Goal: Book appointment/travel/reservation

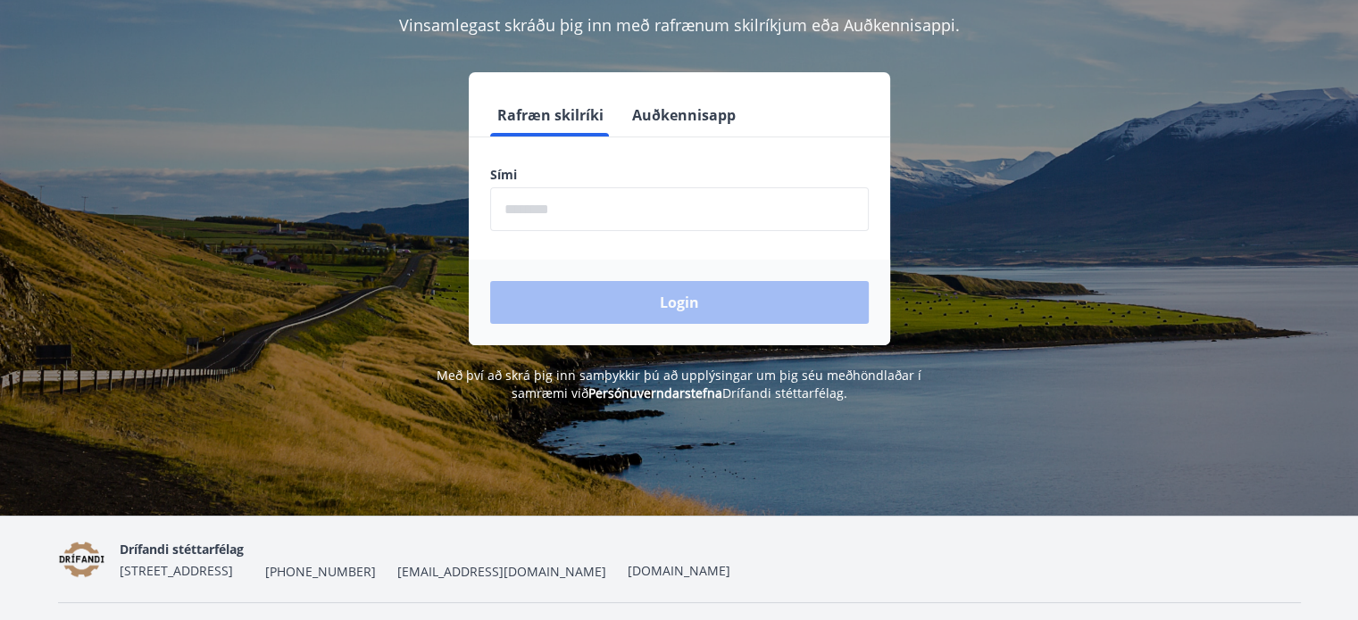
scroll to position [179, 0]
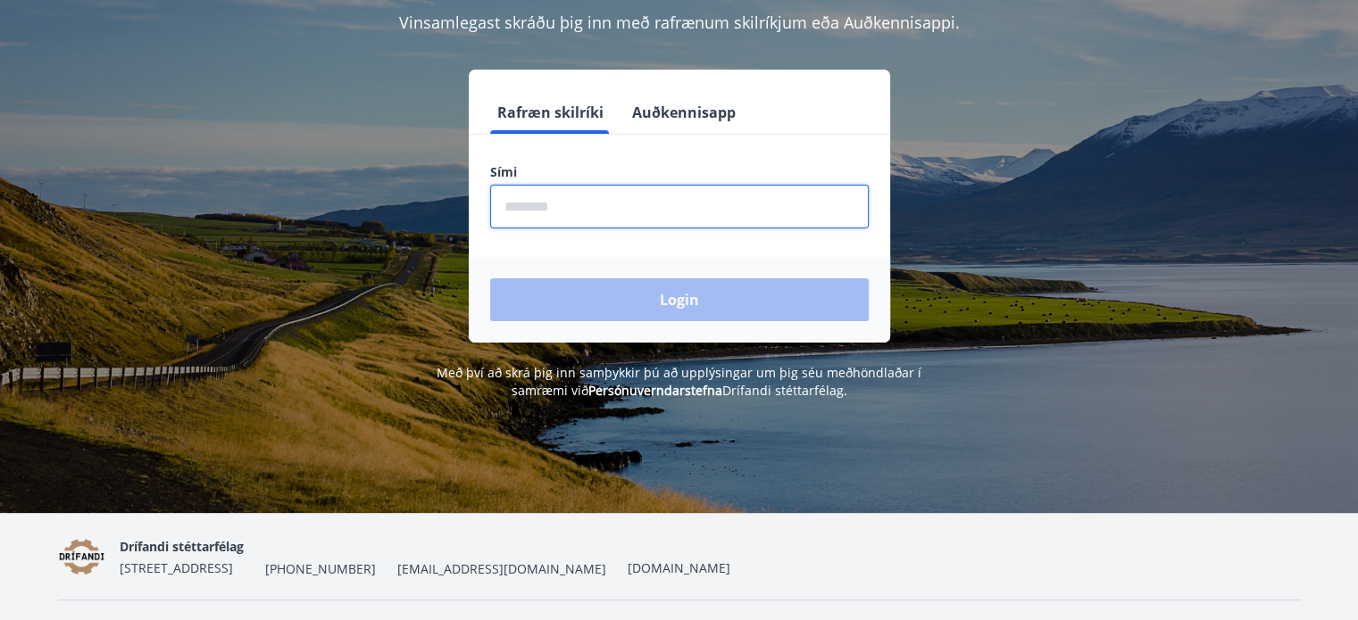
click at [546, 216] on input "phone" at bounding box center [679, 207] width 379 height 44
click at [653, 301] on div "Login" at bounding box center [679, 300] width 421 height 86
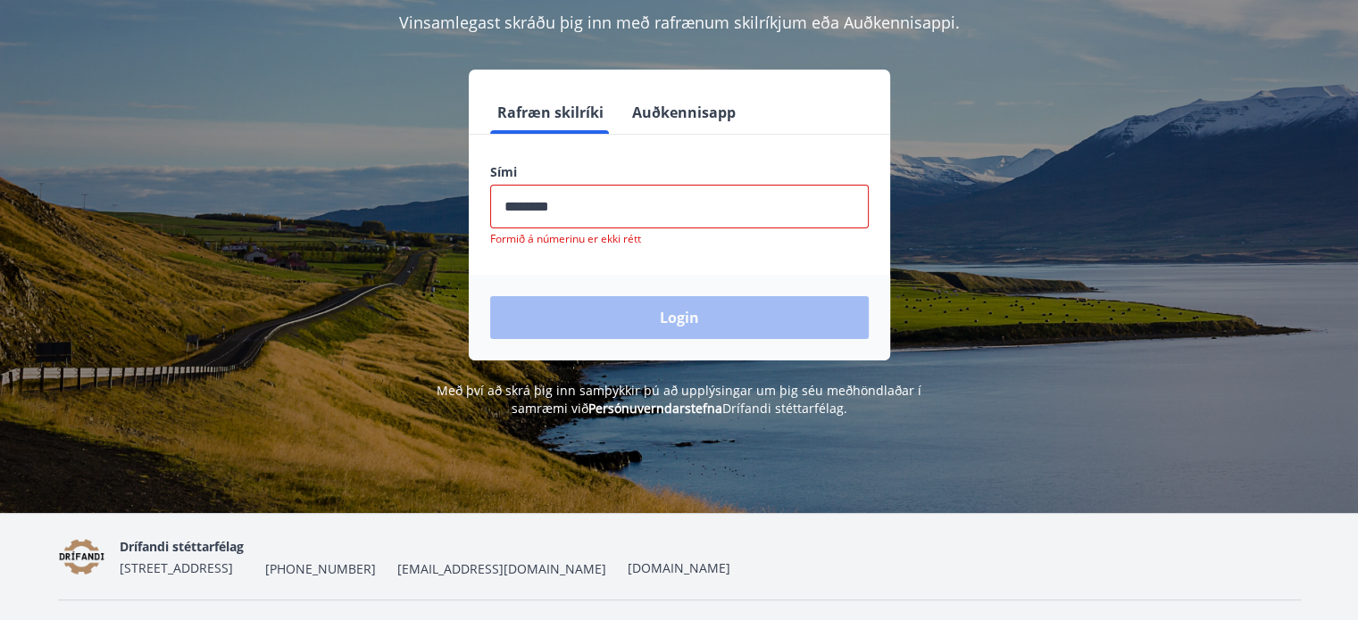
click at [578, 210] on input "phone" at bounding box center [679, 207] width 379 height 44
type input "*"
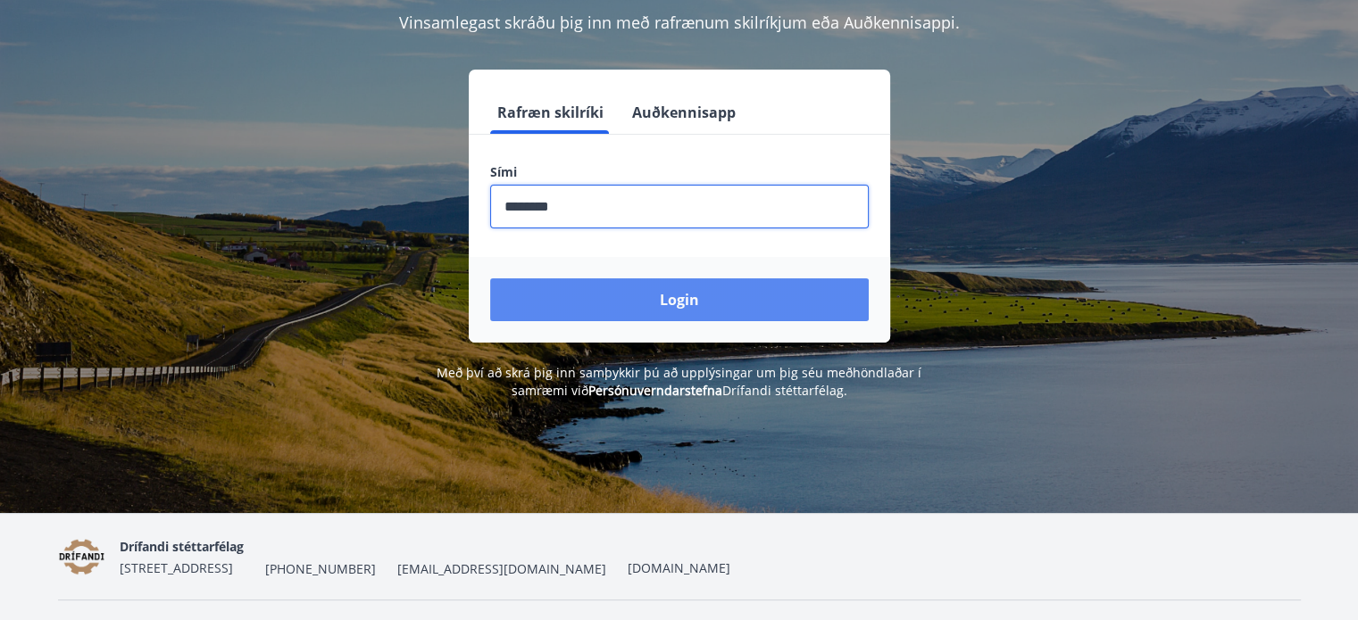
type input "********"
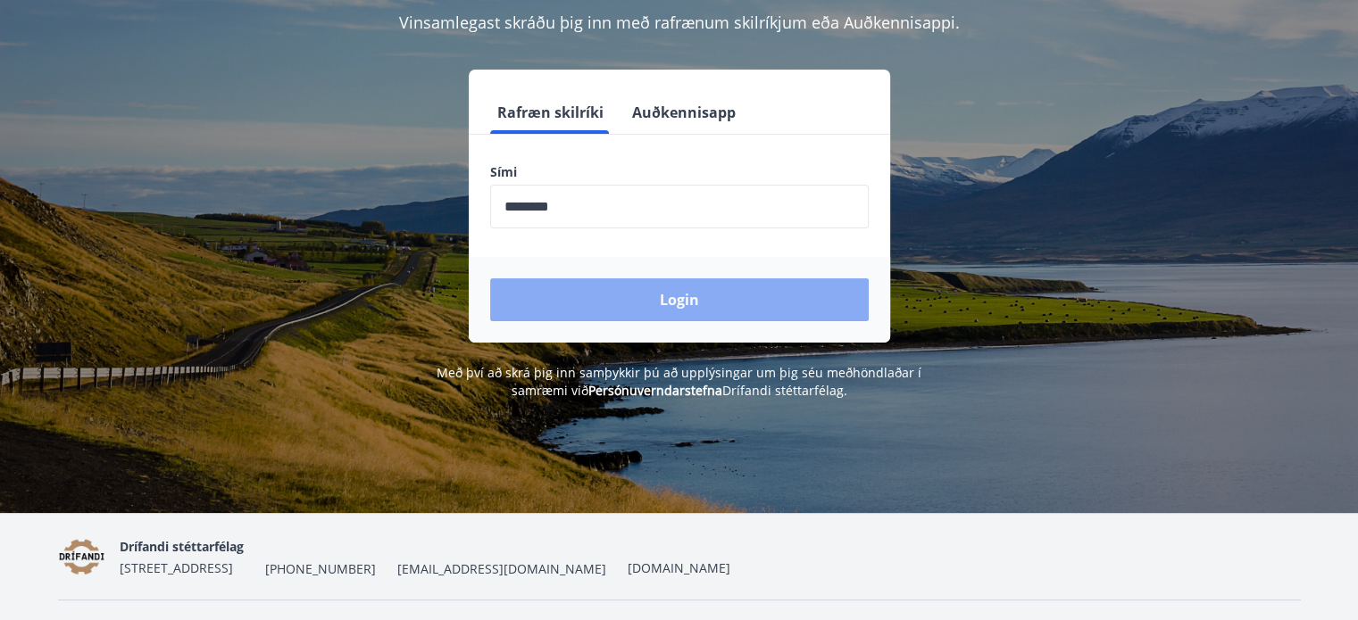
click at [610, 295] on button "Login" at bounding box center [679, 300] width 379 height 43
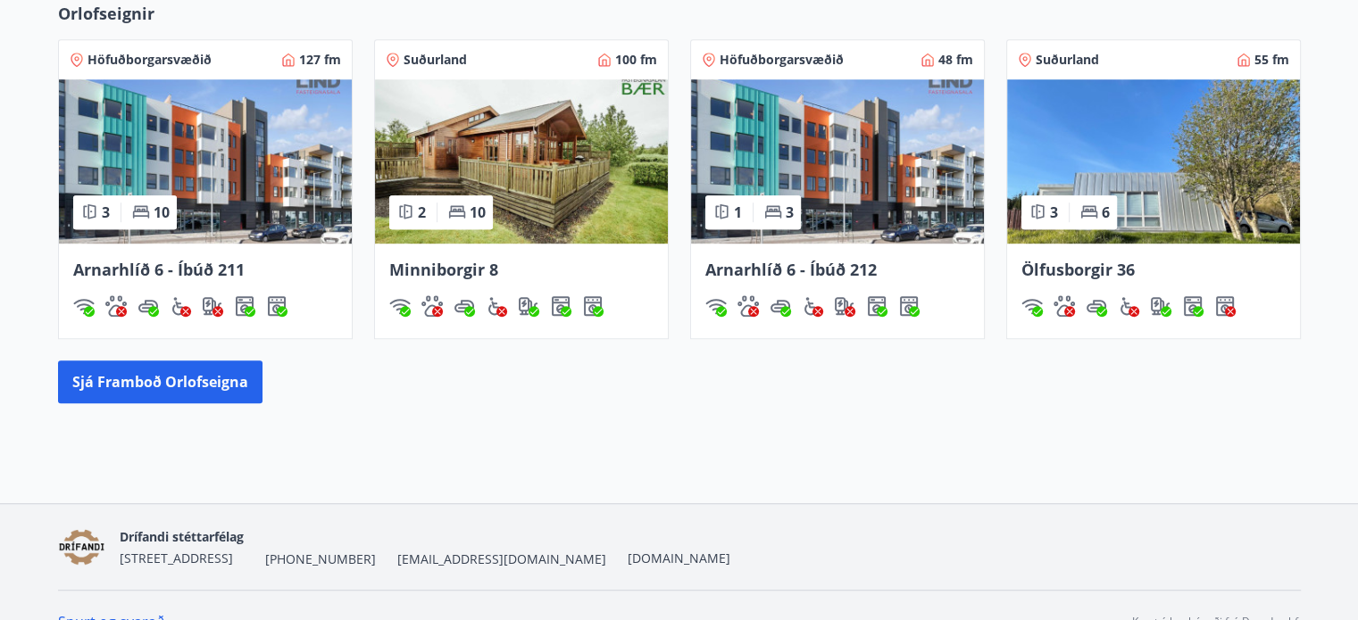
scroll to position [1133, 0]
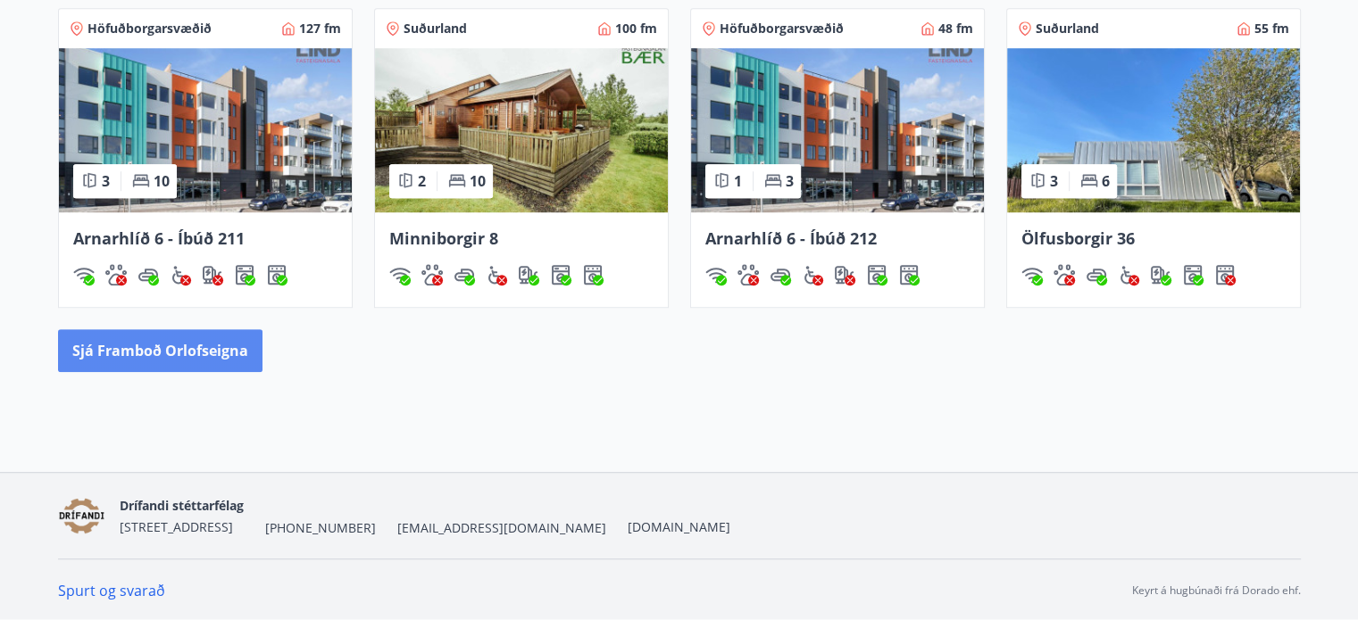
click at [189, 344] on button "Sjá framboð orlofseigna" at bounding box center [160, 350] width 204 height 43
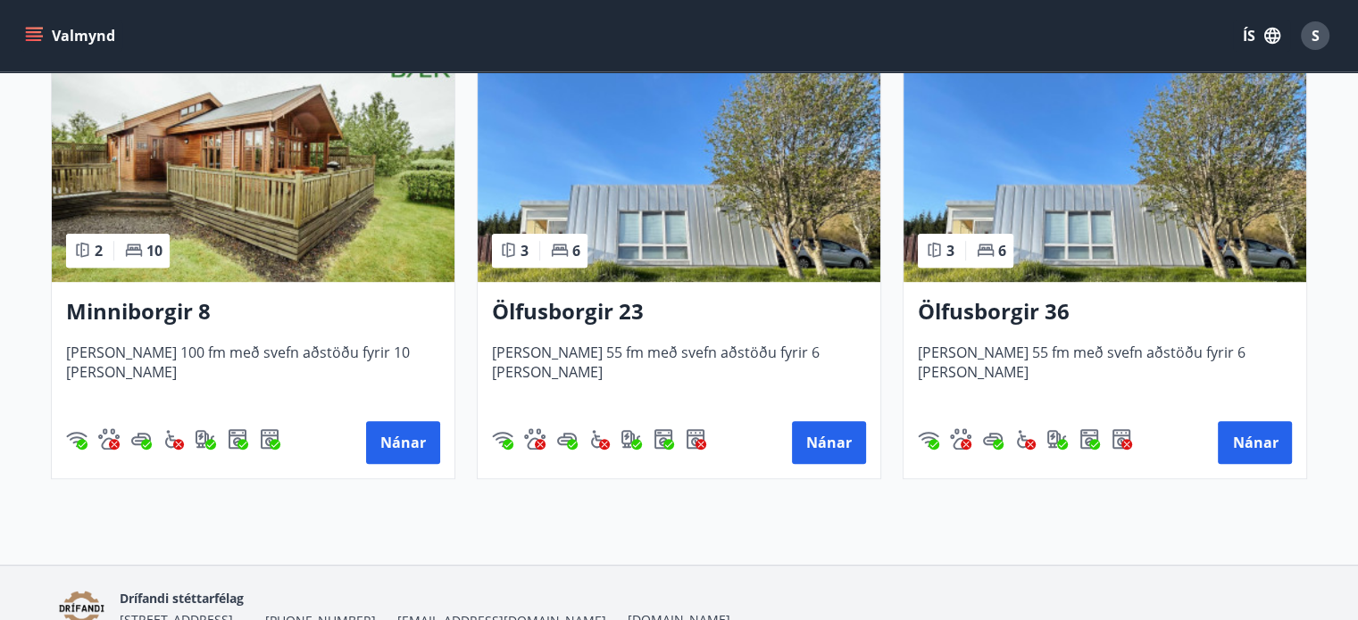
scroll to position [881, 0]
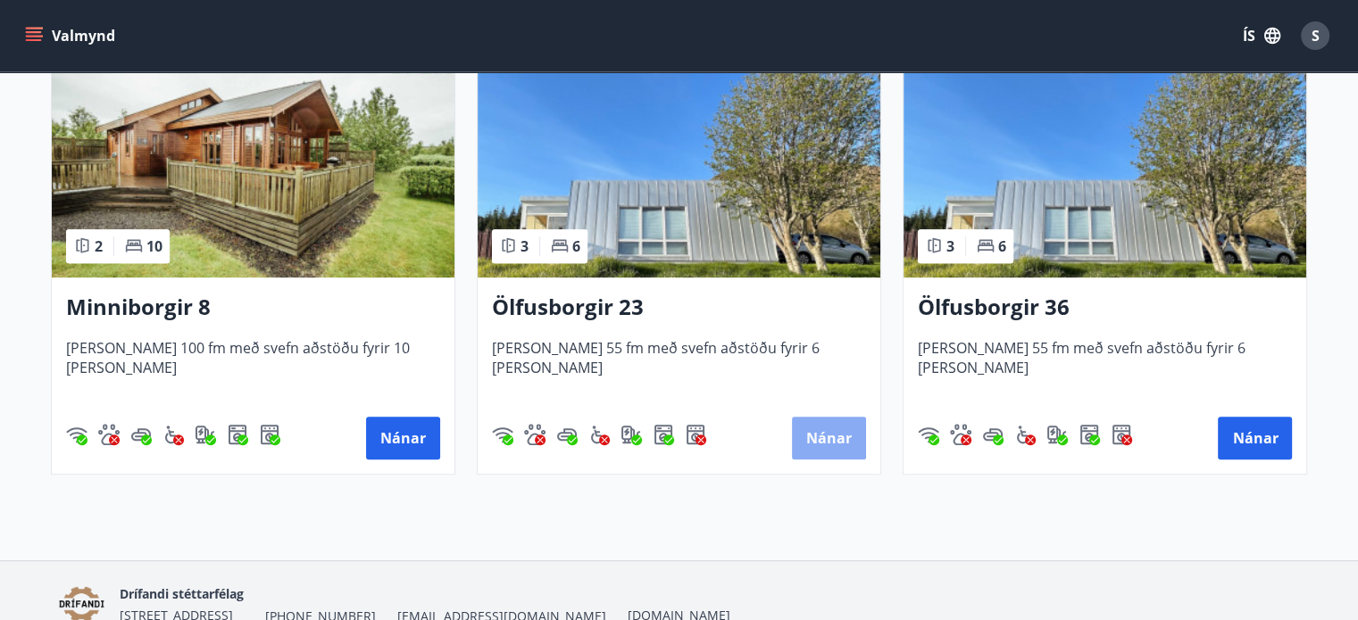
click at [826, 434] on button "Nánar" at bounding box center [829, 438] width 74 height 43
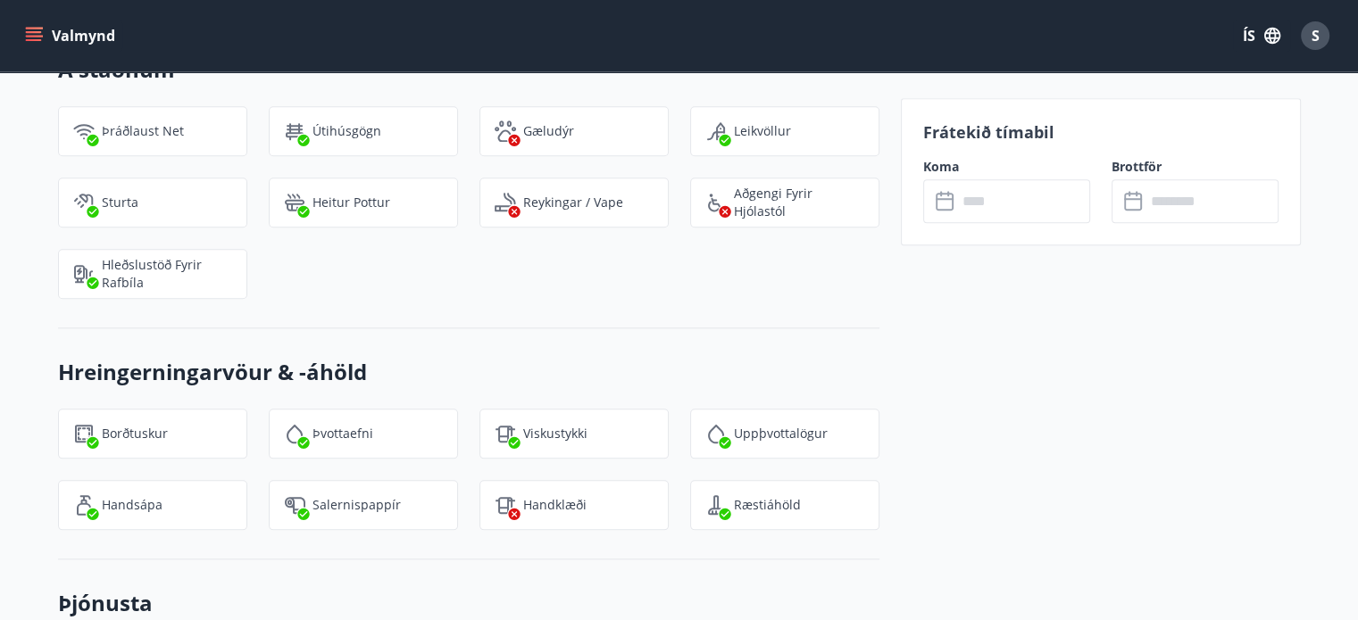
scroll to position [1928, 0]
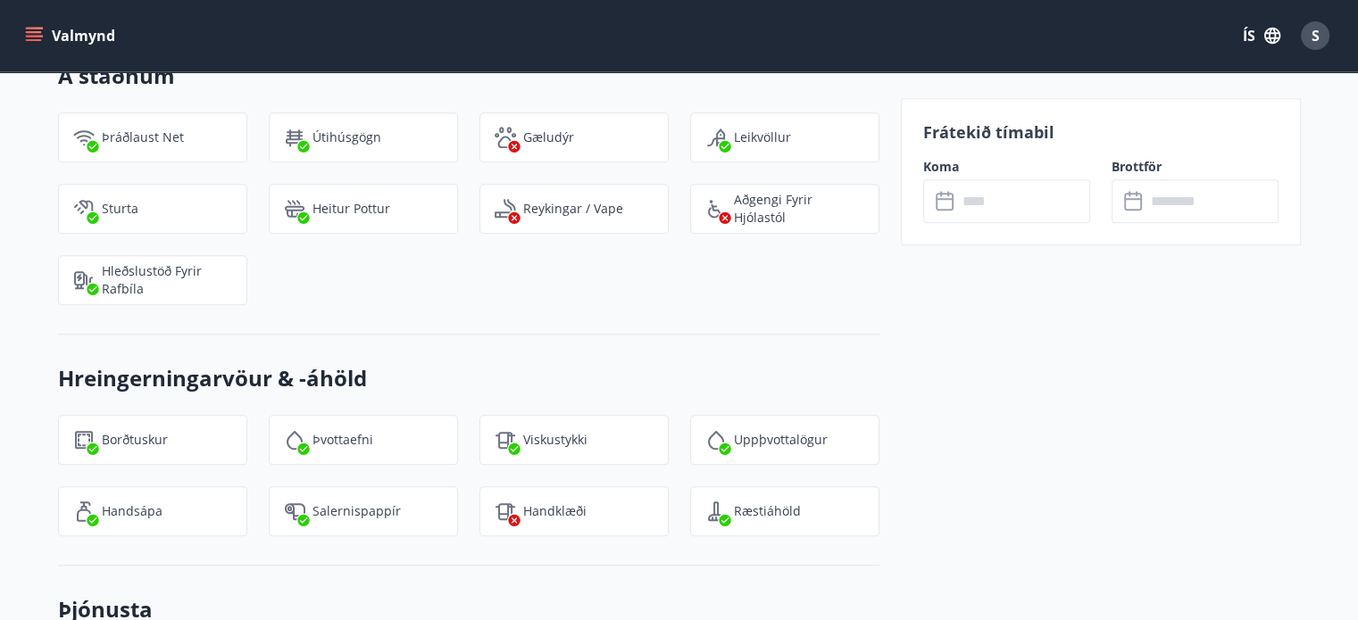
click at [988, 205] on input "text" at bounding box center [1023, 201] width 133 height 44
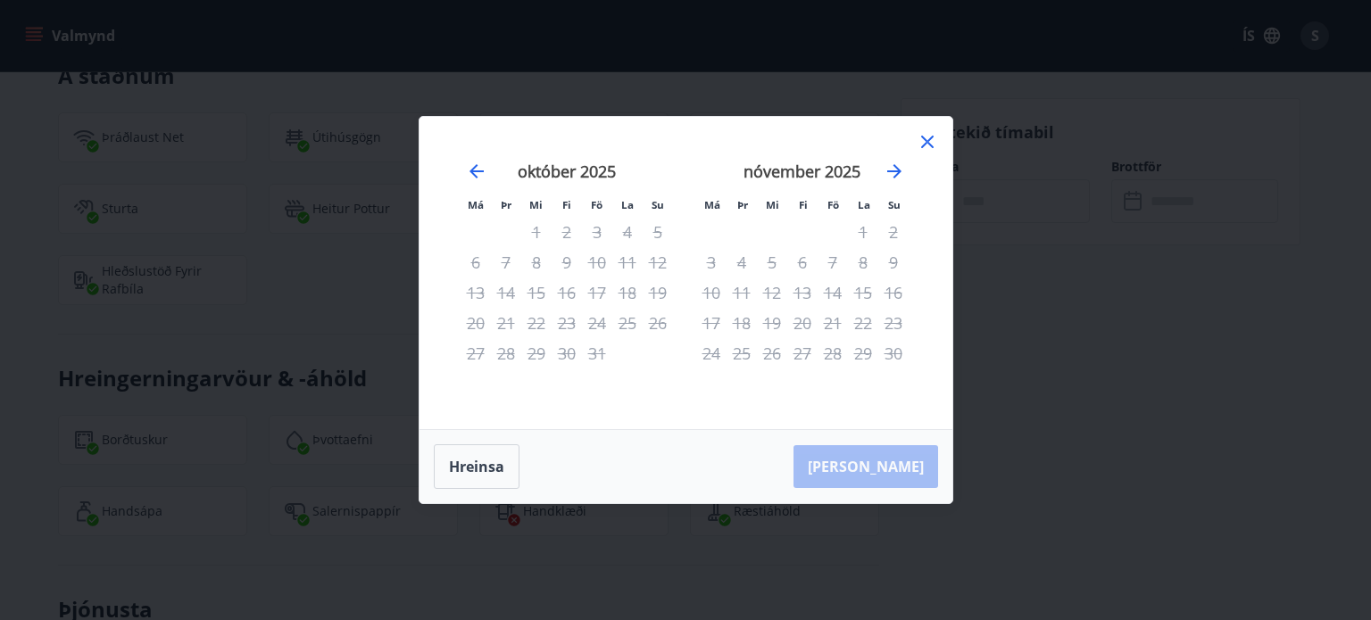
drag, startPoint x: 942, startPoint y: 131, endPoint x: 932, endPoint y: 137, distance: 11.6
click at [935, 136] on div "Má Þr Mi Fi Fö La Su Má Þr Mi Fi Fö La Su september 2025 1 2 3 4 5 6 7 8 9 10 1…" at bounding box center [686, 273] width 533 height 312
click at [929, 139] on icon at bounding box center [927, 142] width 12 height 12
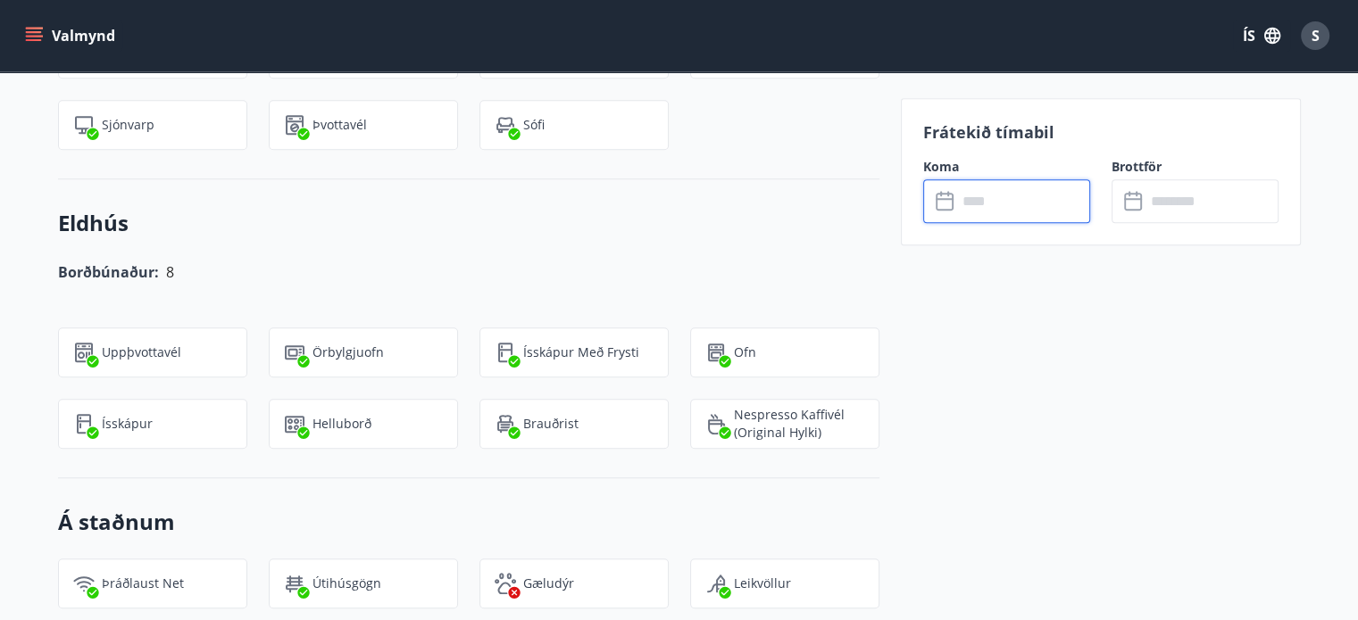
scroll to position [1482, 0]
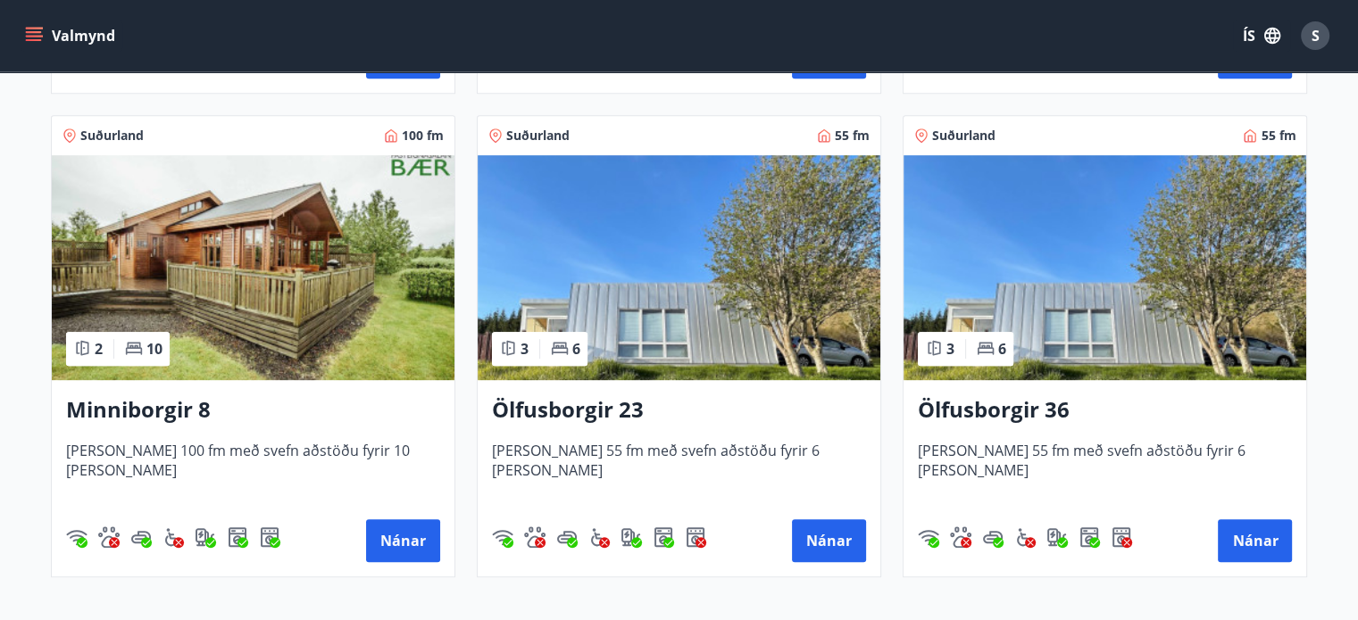
scroll to position [970, 0]
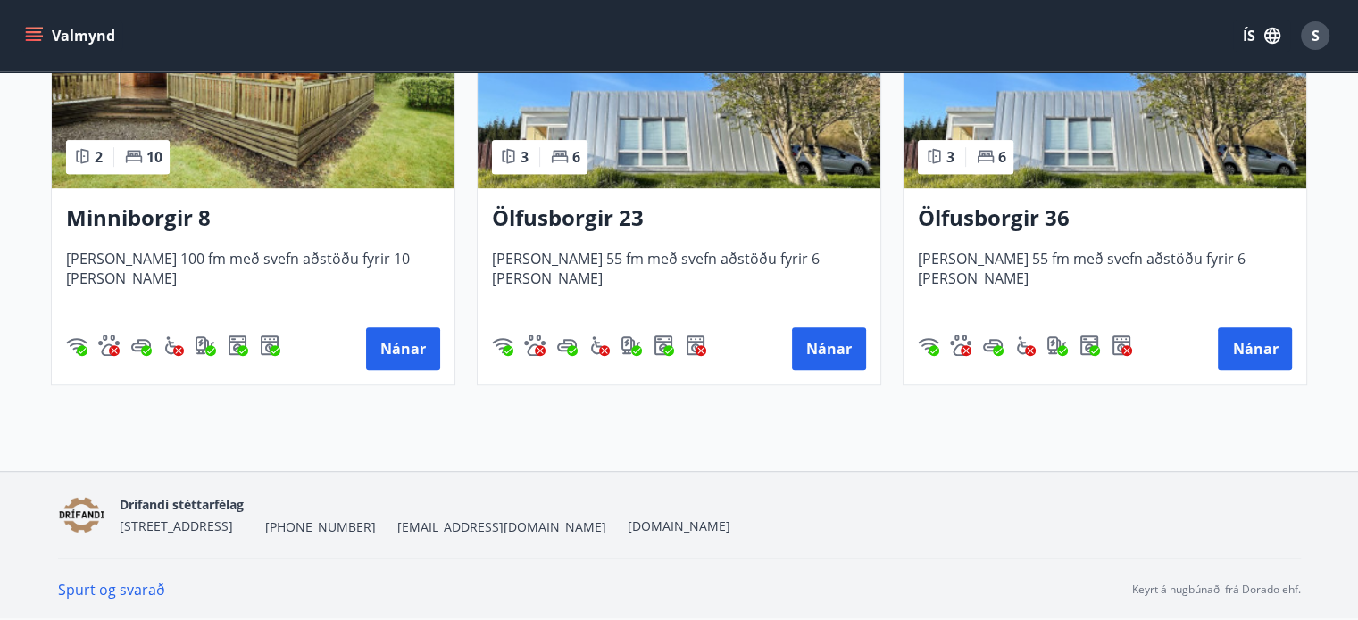
click at [1007, 137] on img at bounding box center [1104, 75] width 403 height 225
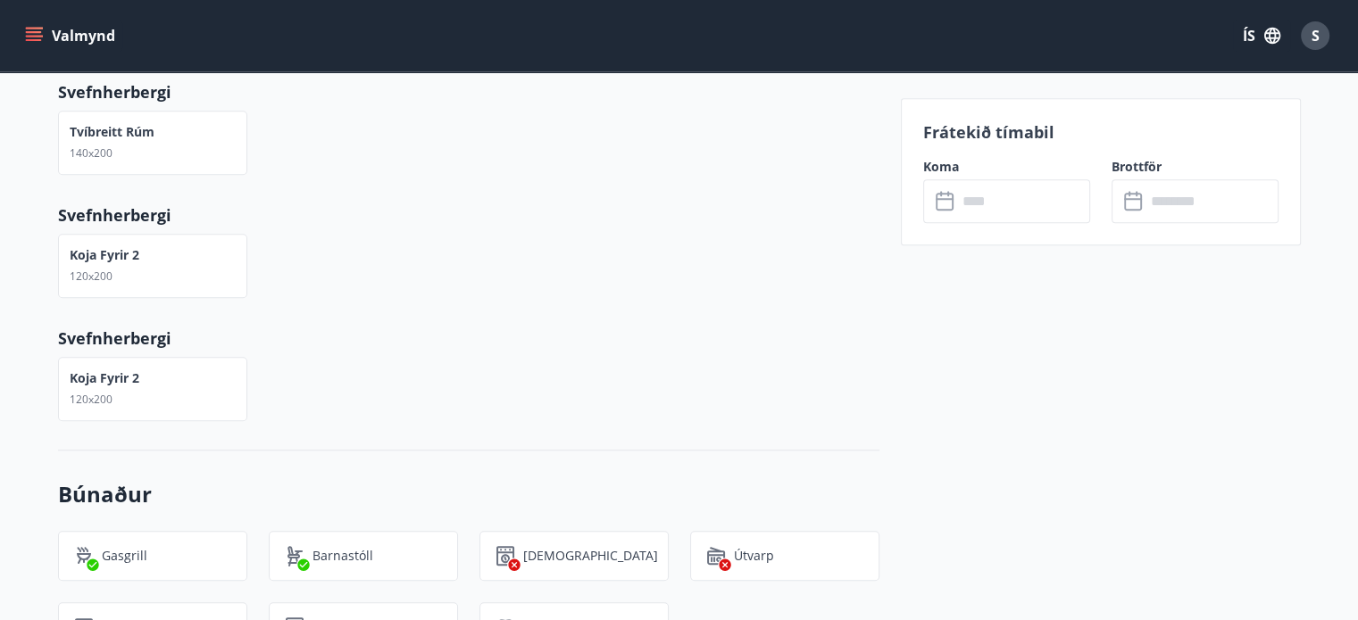
scroll to position [982, 0]
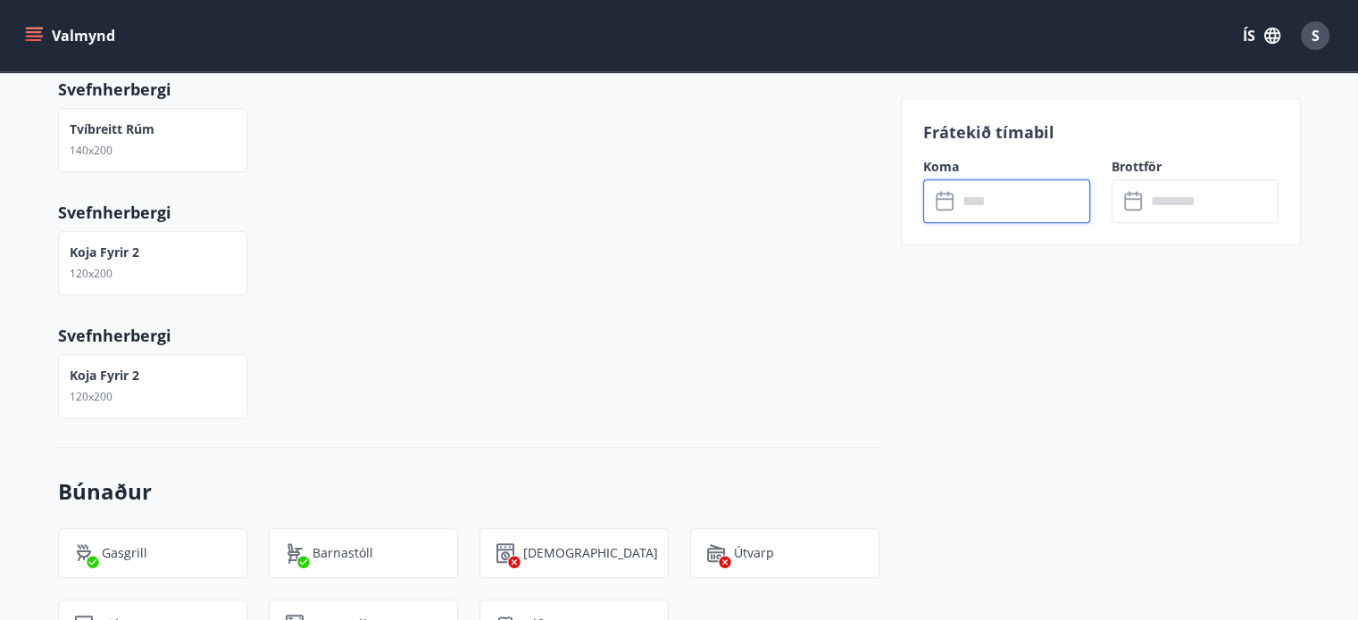
click at [985, 199] on input "text" at bounding box center [1023, 201] width 133 height 44
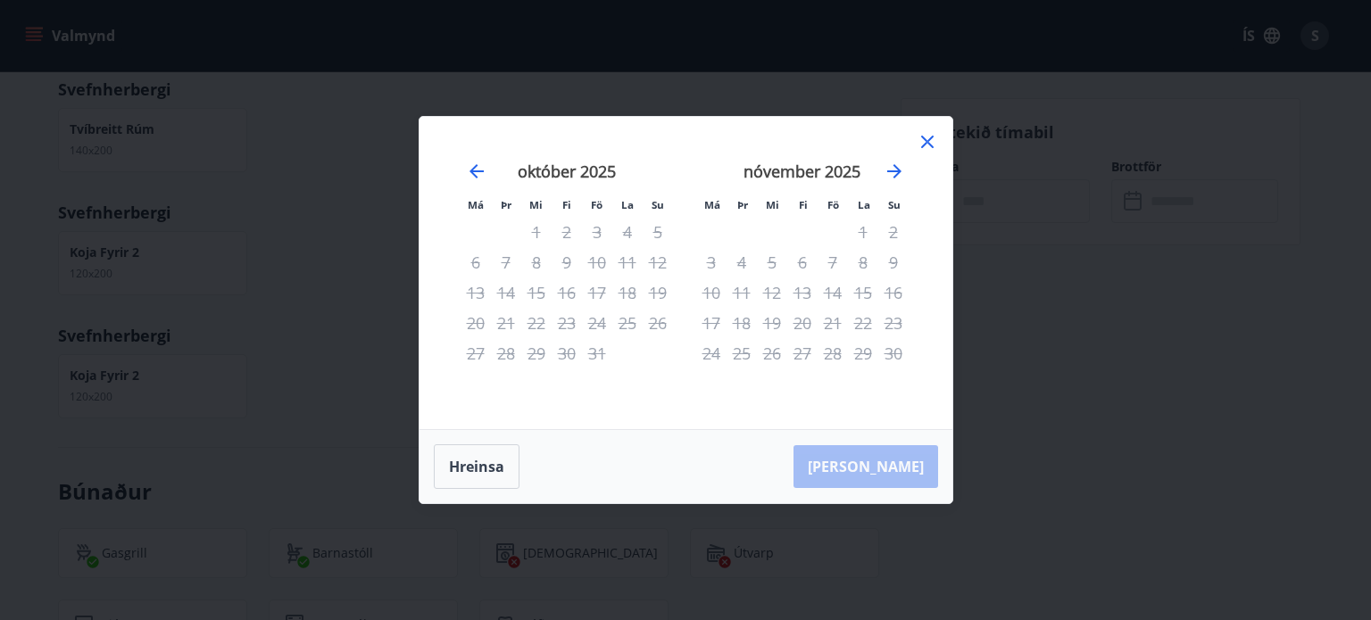
click at [928, 139] on icon at bounding box center [927, 141] width 21 height 21
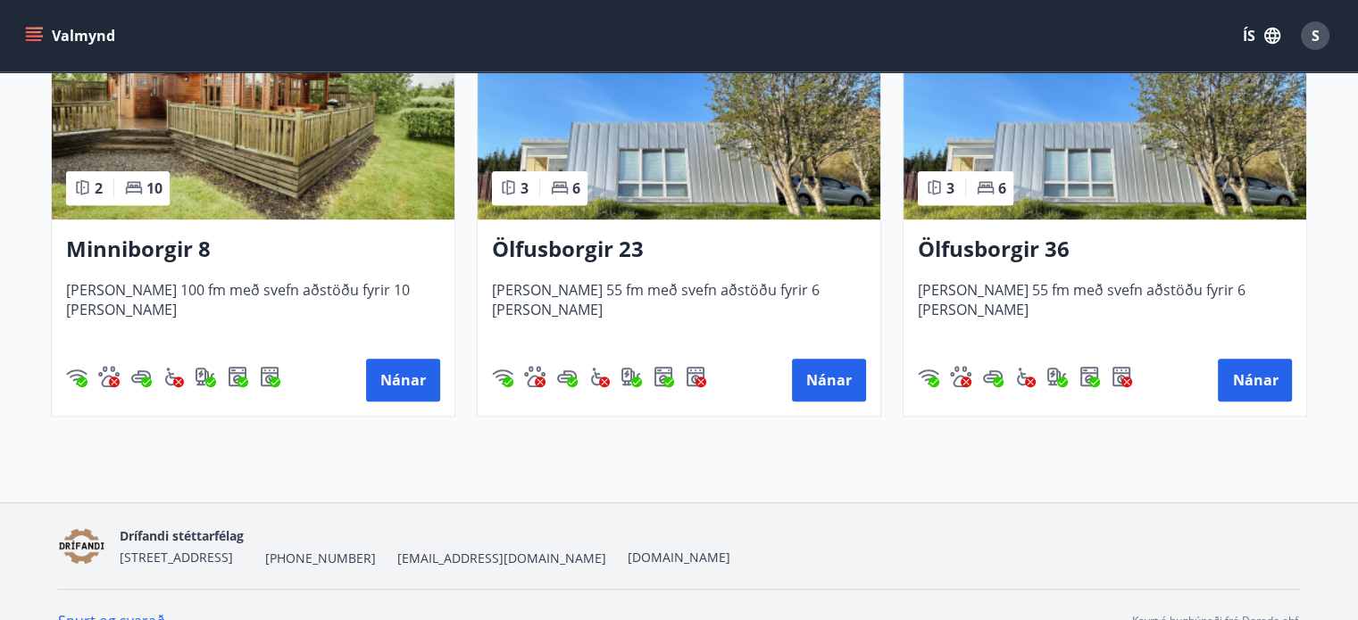
scroll to position [970, 0]
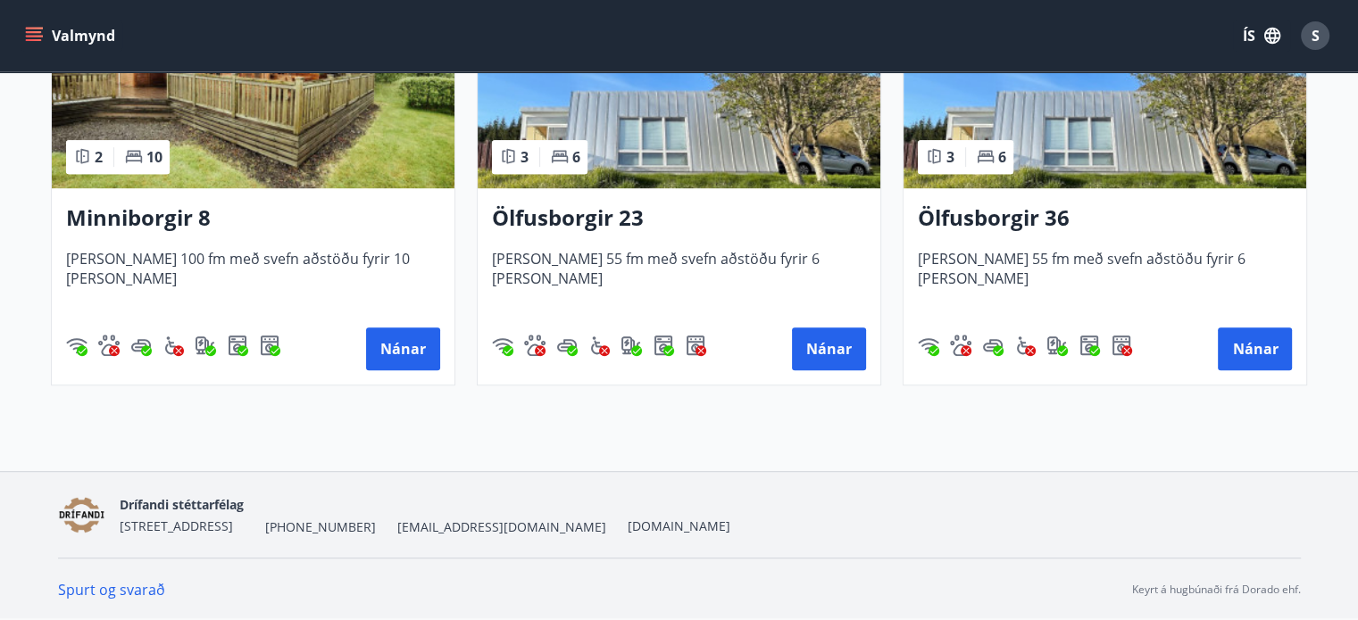
click at [271, 145] on img at bounding box center [253, 75] width 403 height 225
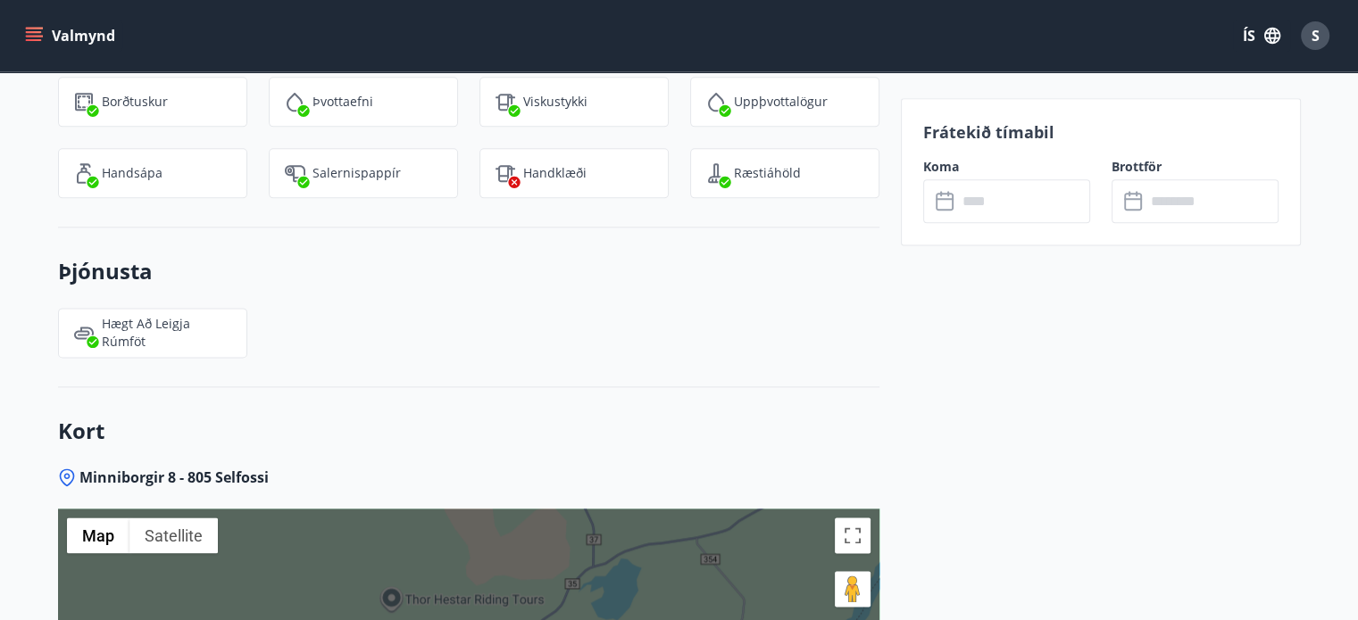
scroll to position [2225, 0]
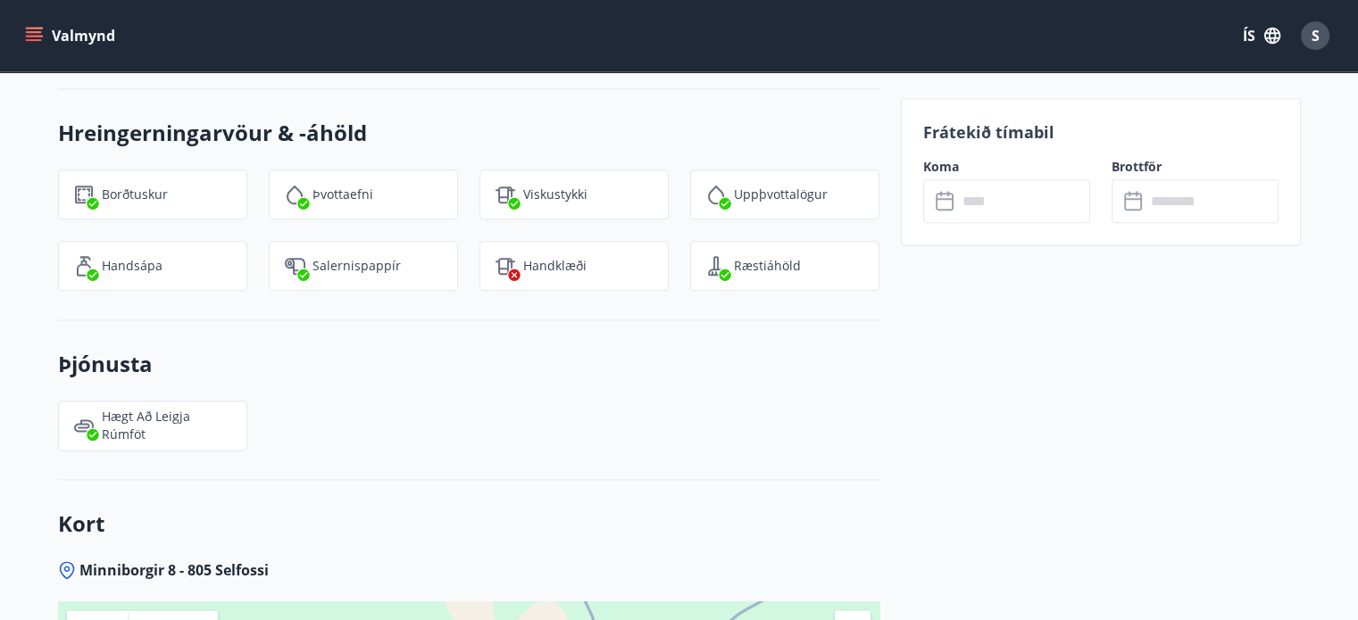
click at [1029, 209] on input "text" at bounding box center [1023, 201] width 133 height 44
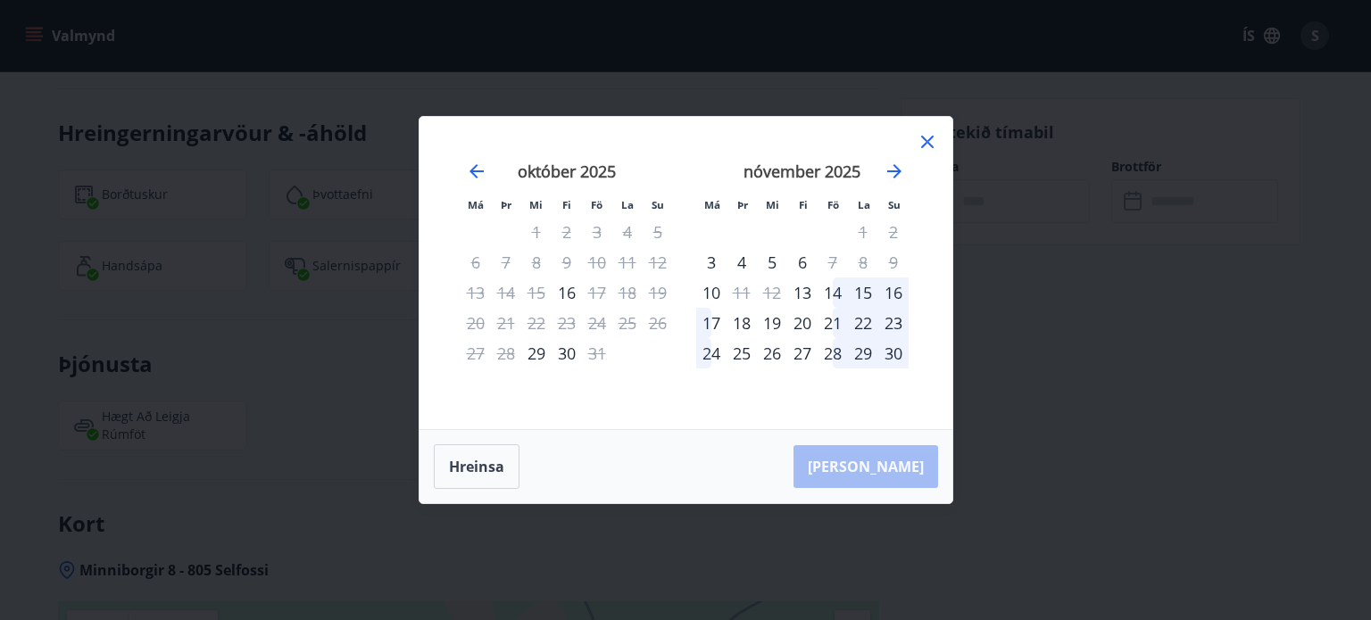
click at [930, 138] on icon at bounding box center [927, 142] width 12 height 12
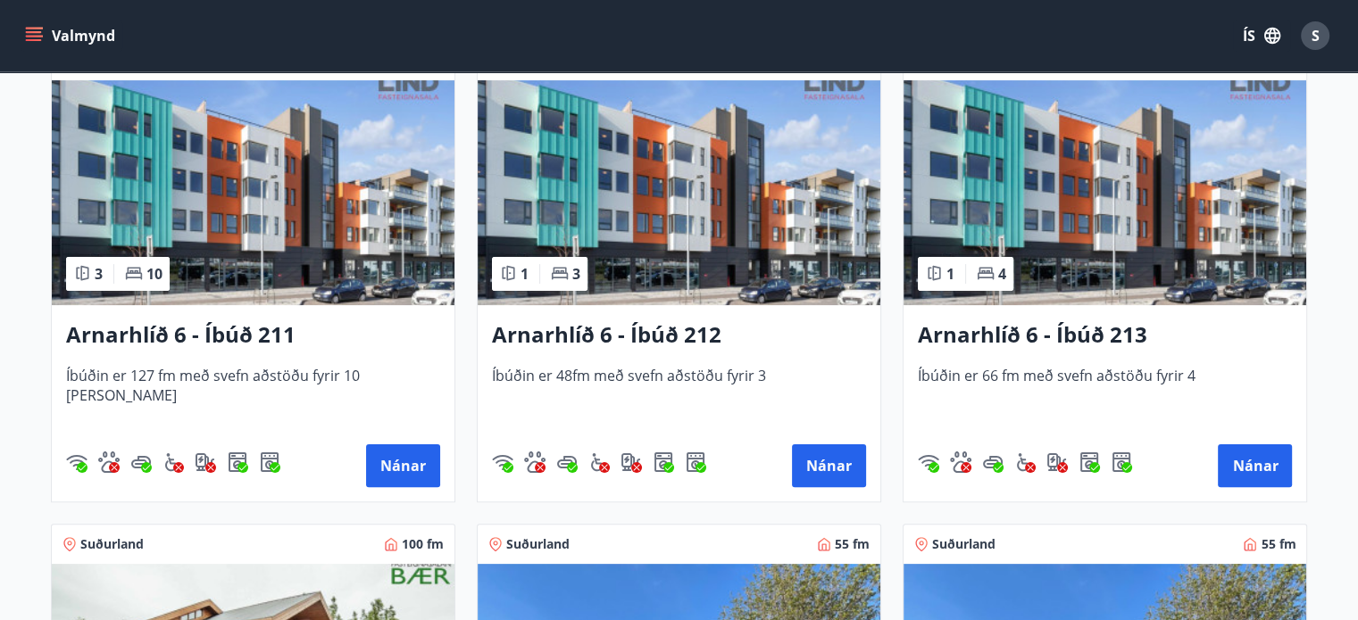
scroll to position [446, 0]
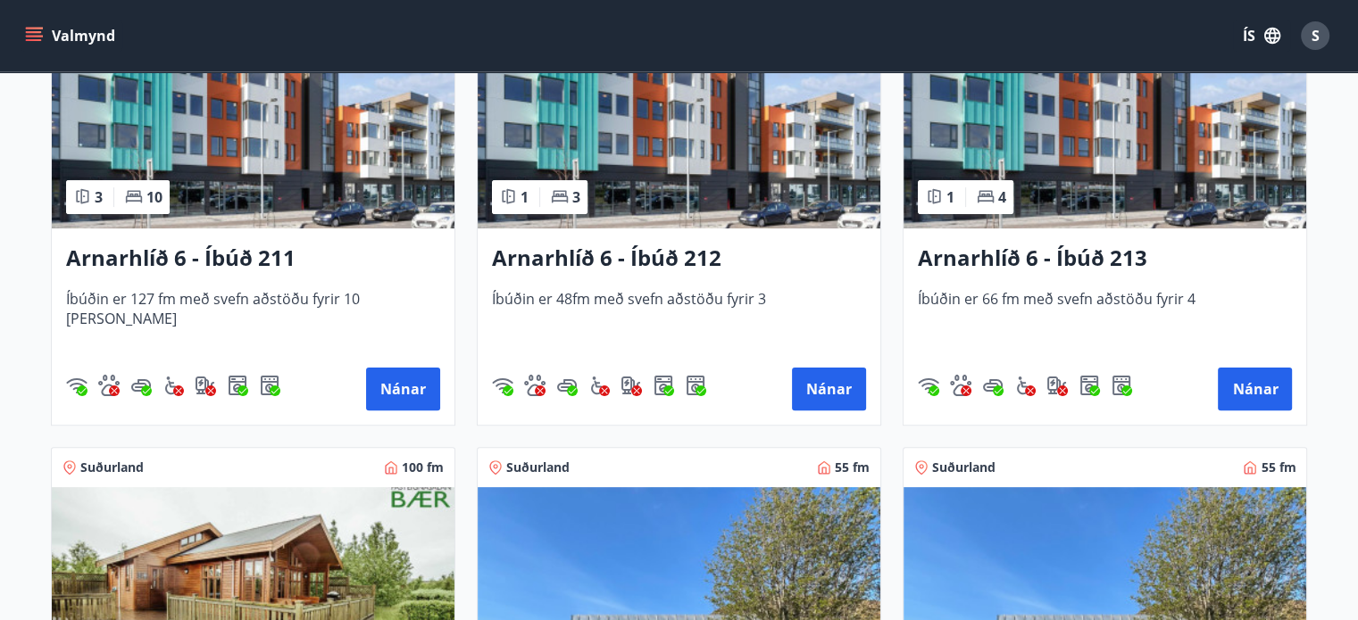
click at [652, 163] on img at bounding box center [679, 116] width 403 height 225
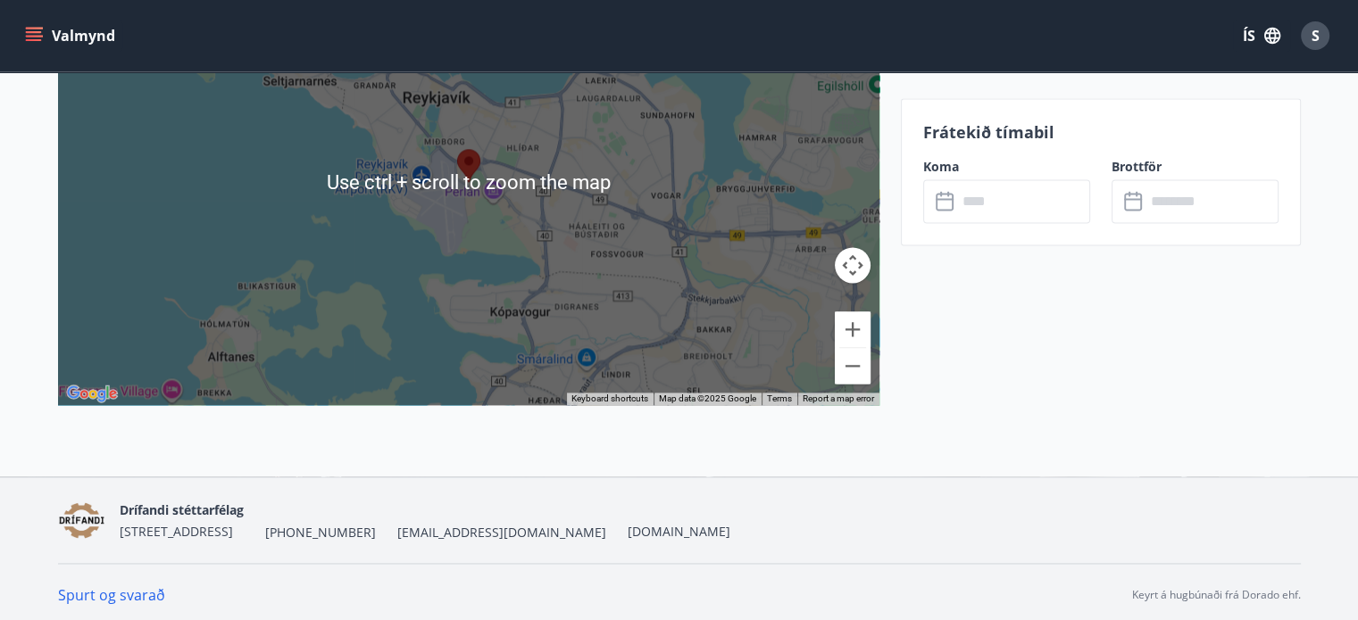
scroll to position [2560, 0]
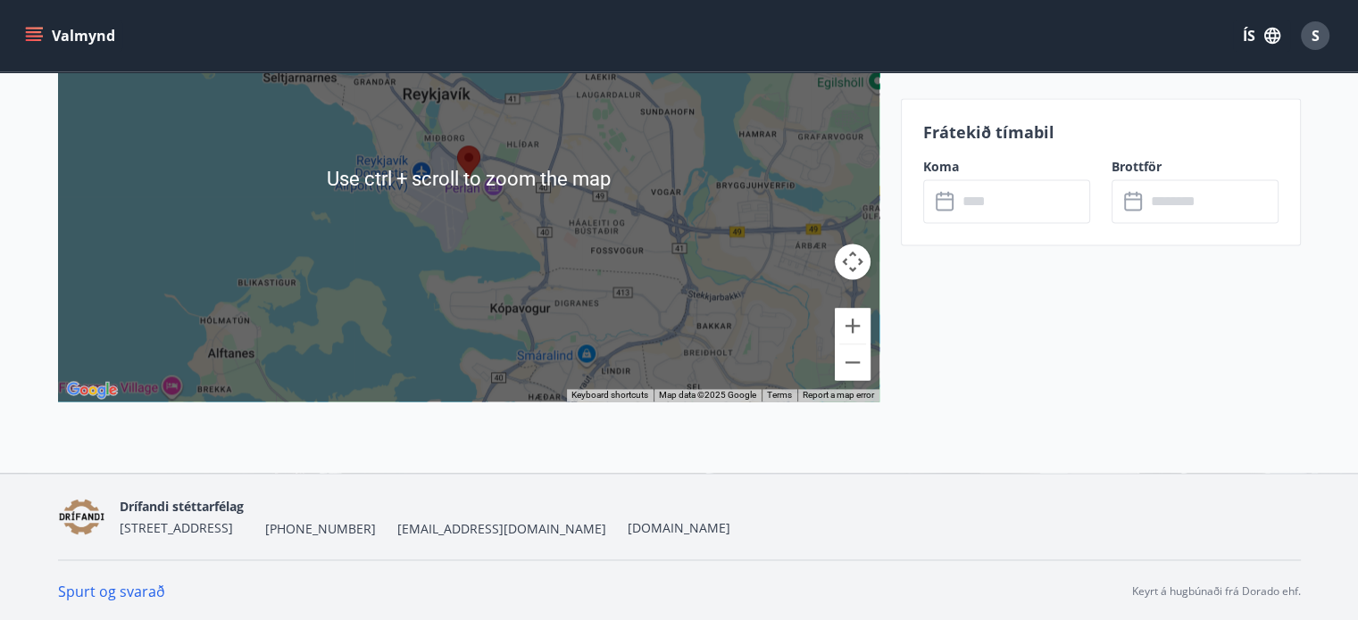
click at [1017, 205] on input "text" at bounding box center [1023, 201] width 133 height 44
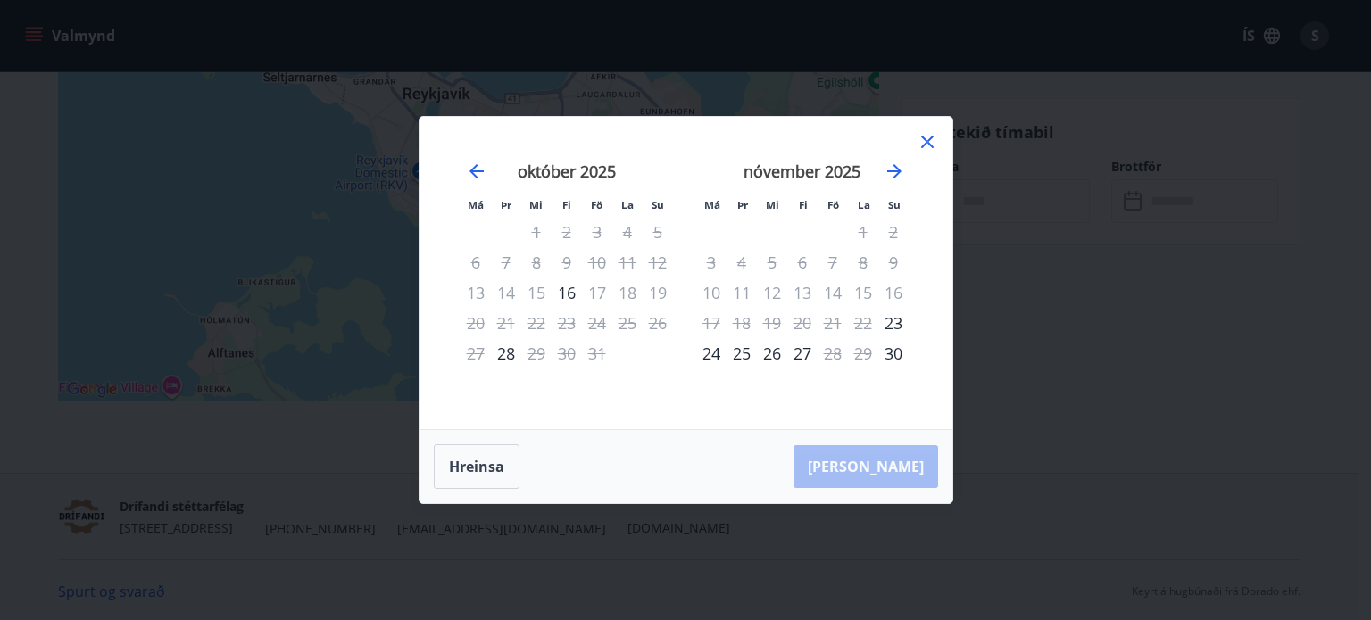
click at [921, 136] on icon at bounding box center [927, 141] width 21 height 21
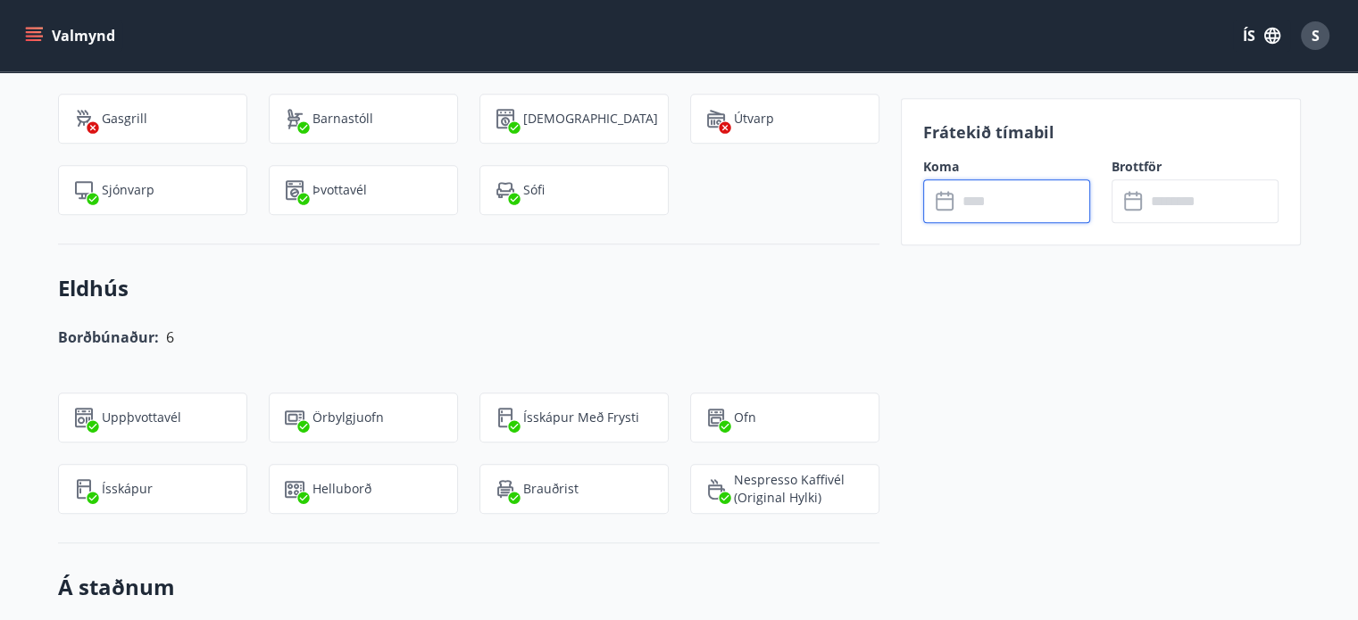
scroll to position [1132, 0]
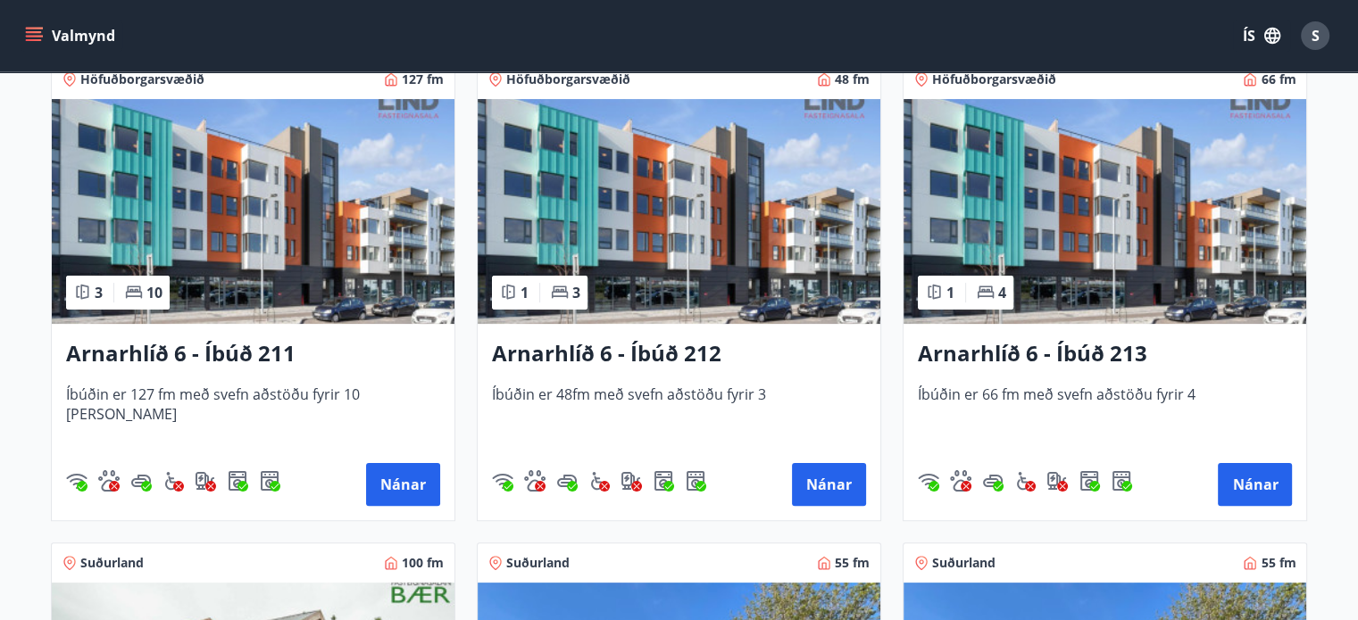
scroll to position [357, 0]
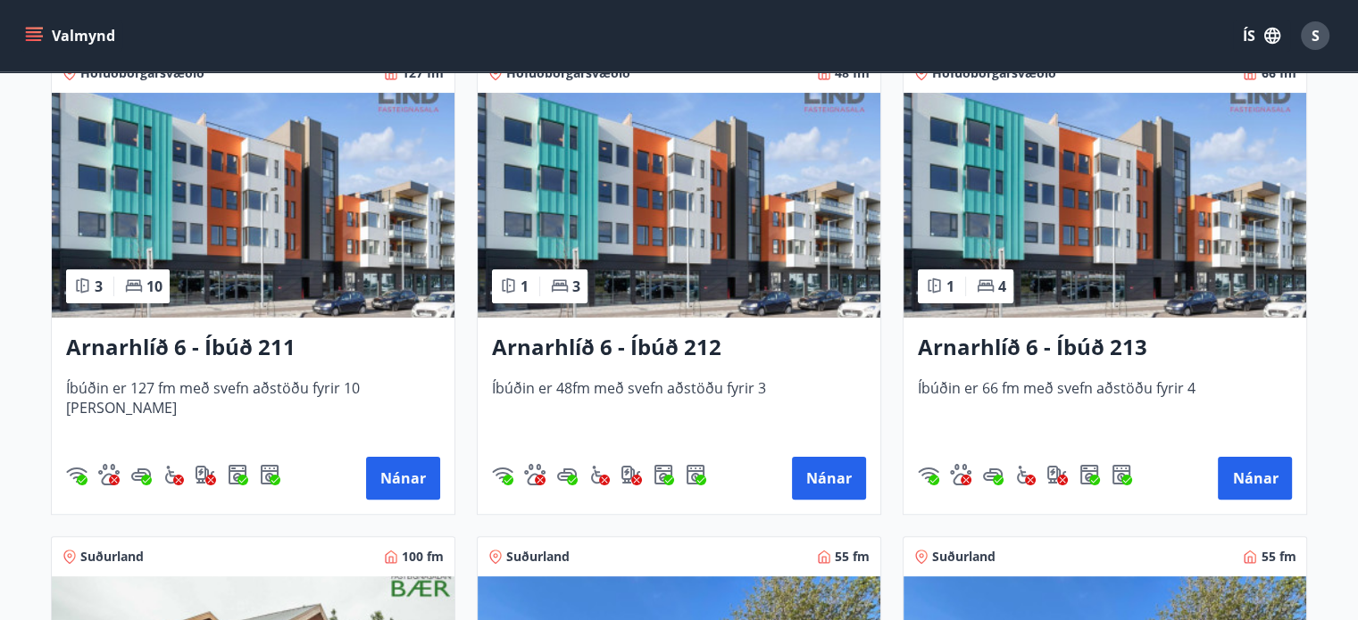
click at [1054, 360] on h3 "Arnarhlíð 6 - Íbúð 213" at bounding box center [1105, 348] width 374 height 32
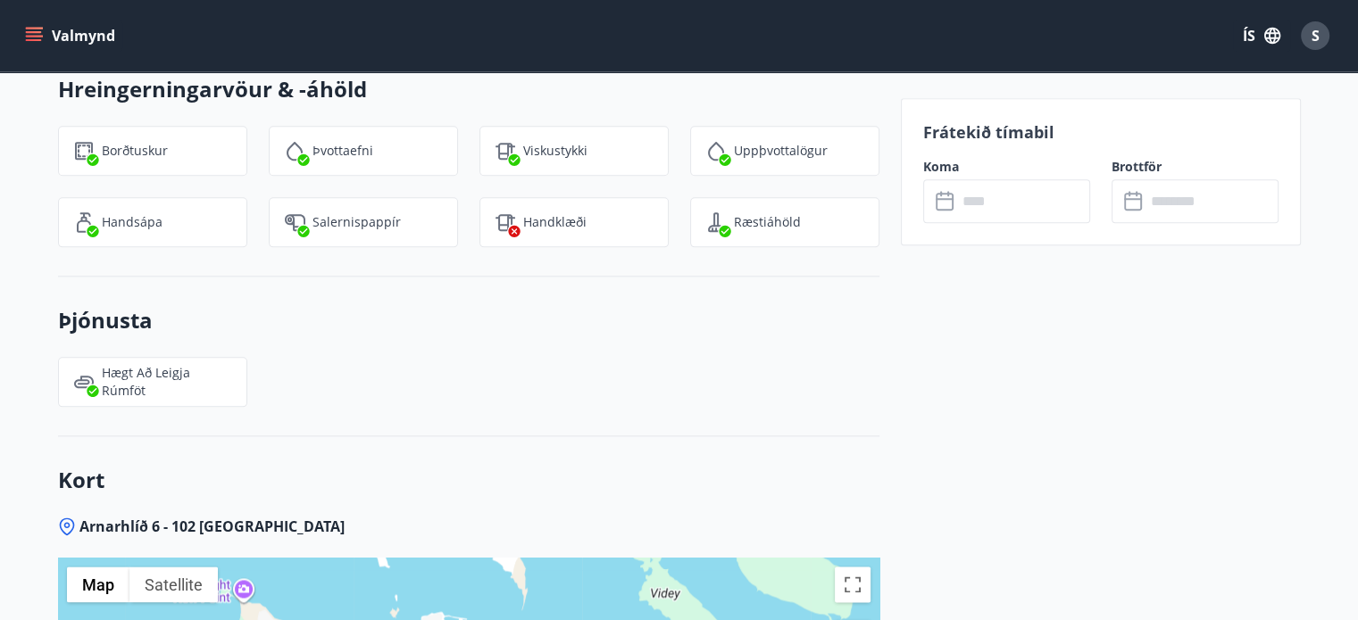
scroll to position [2081, 0]
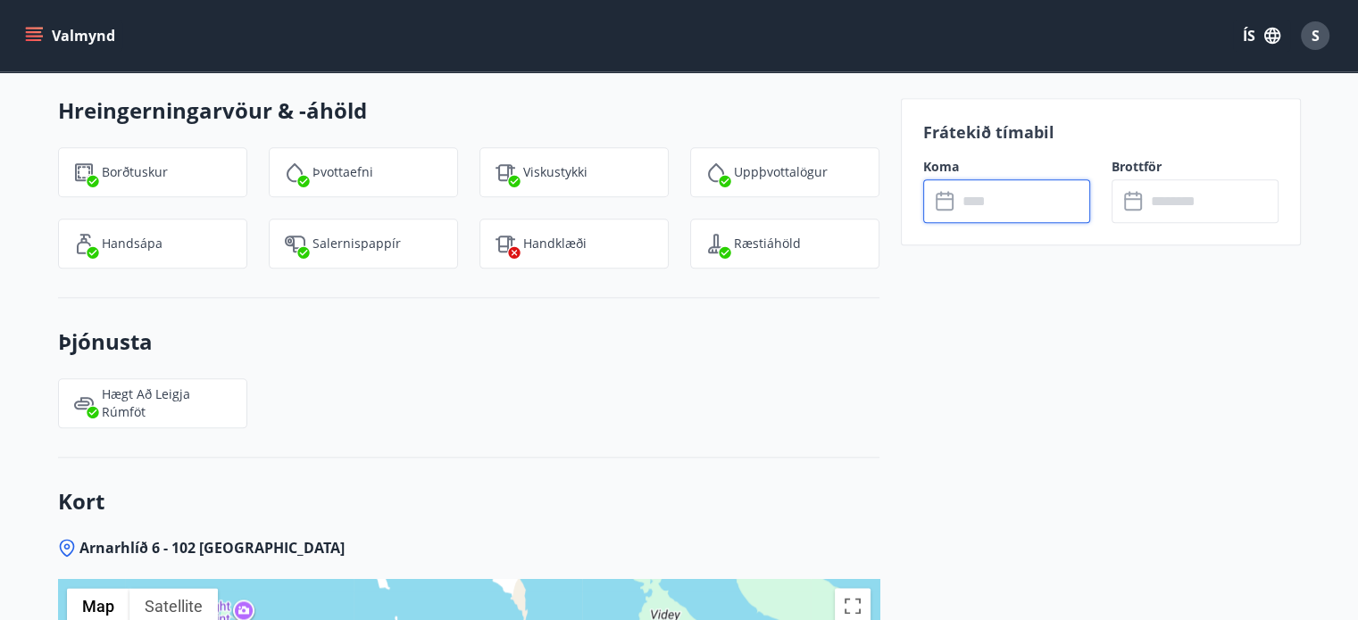
click at [974, 200] on input "text" at bounding box center [1023, 201] width 133 height 44
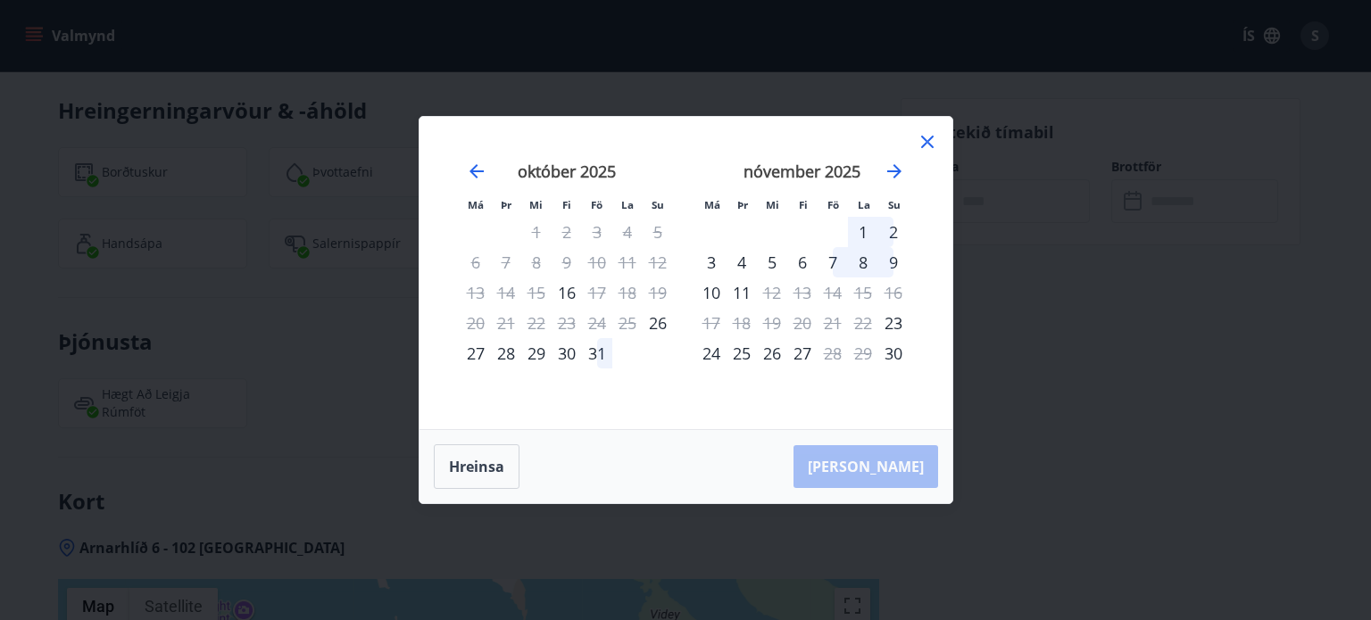
click at [921, 146] on icon at bounding box center [927, 141] width 21 height 21
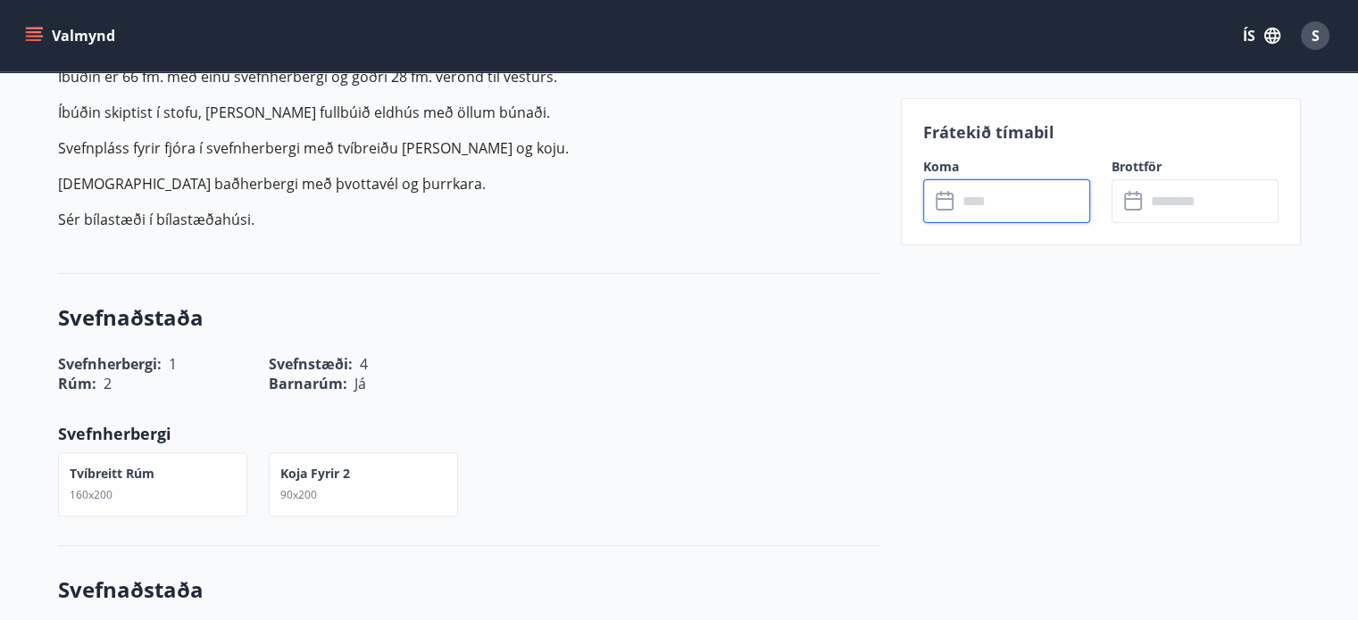
scroll to position [474, 0]
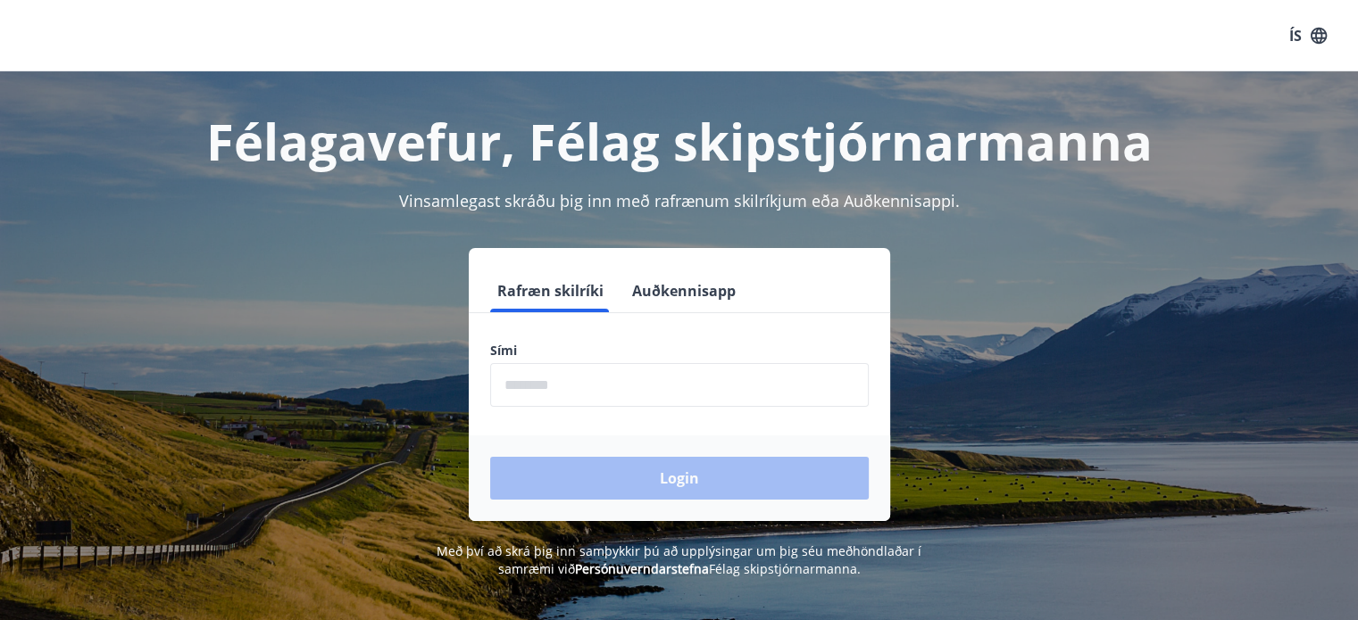
scroll to position [89, 0]
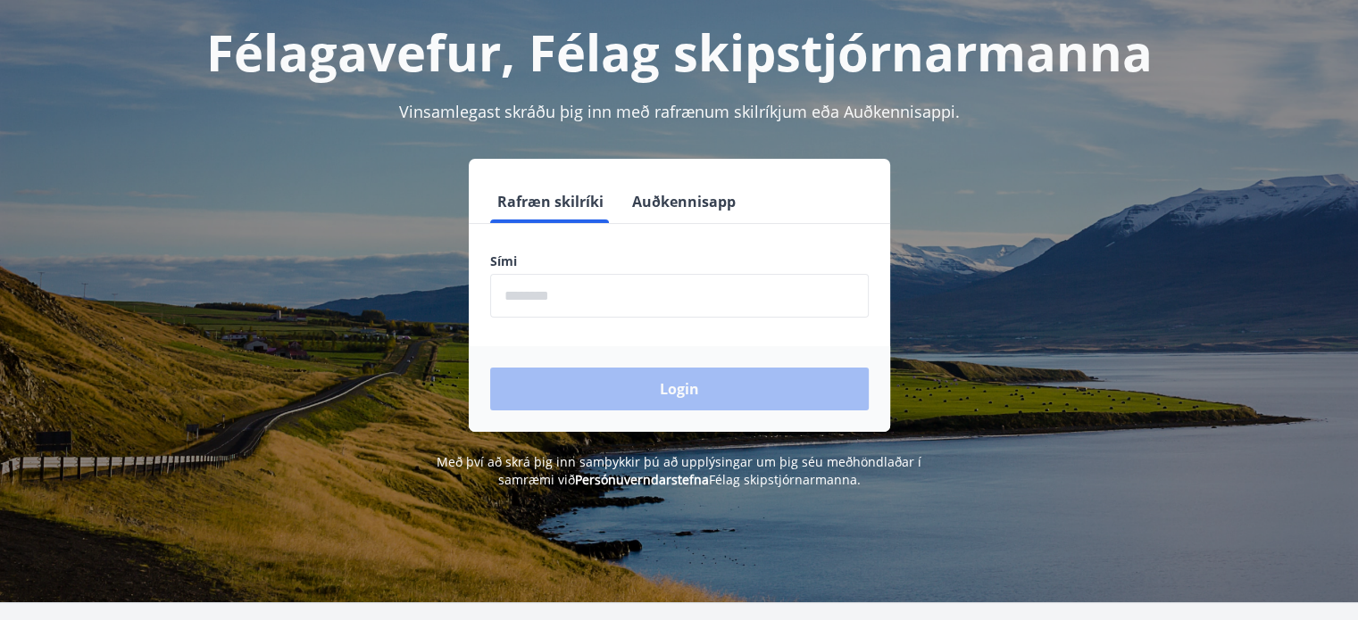
click at [653, 298] on input "phone" at bounding box center [679, 296] width 379 height 44
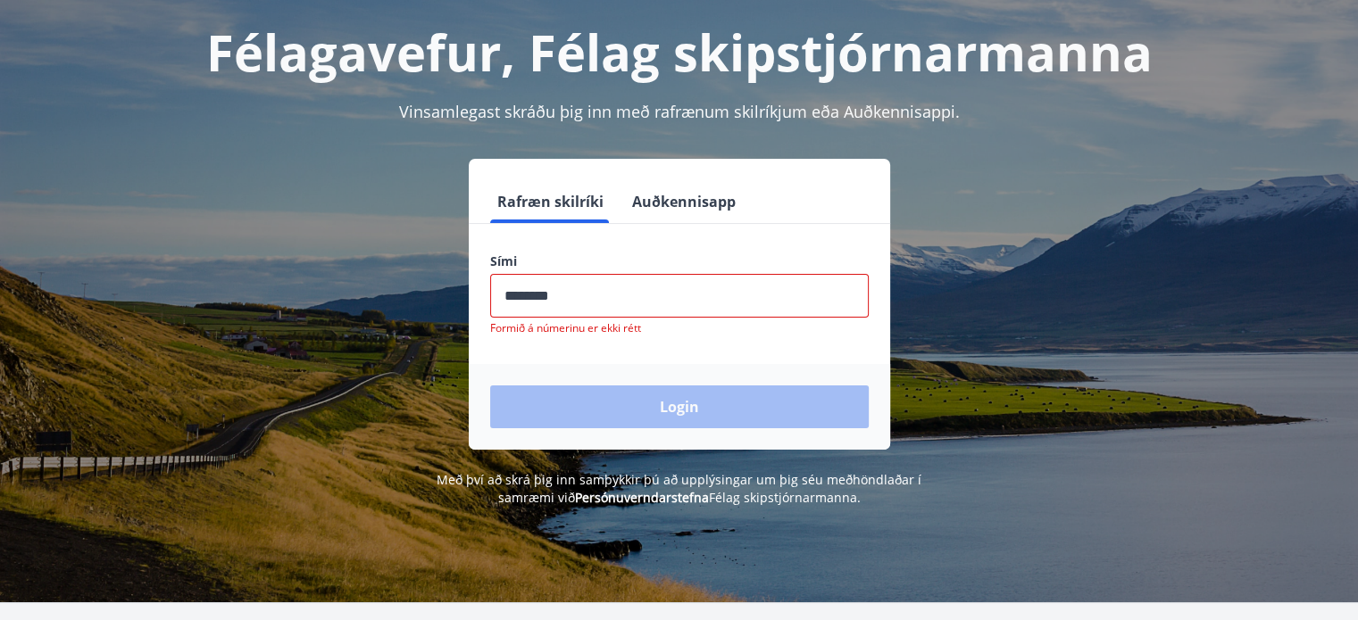
click at [668, 399] on div "Login" at bounding box center [679, 407] width 421 height 86
click at [584, 295] on input "phone" at bounding box center [679, 296] width 379 height 44
type input "*"
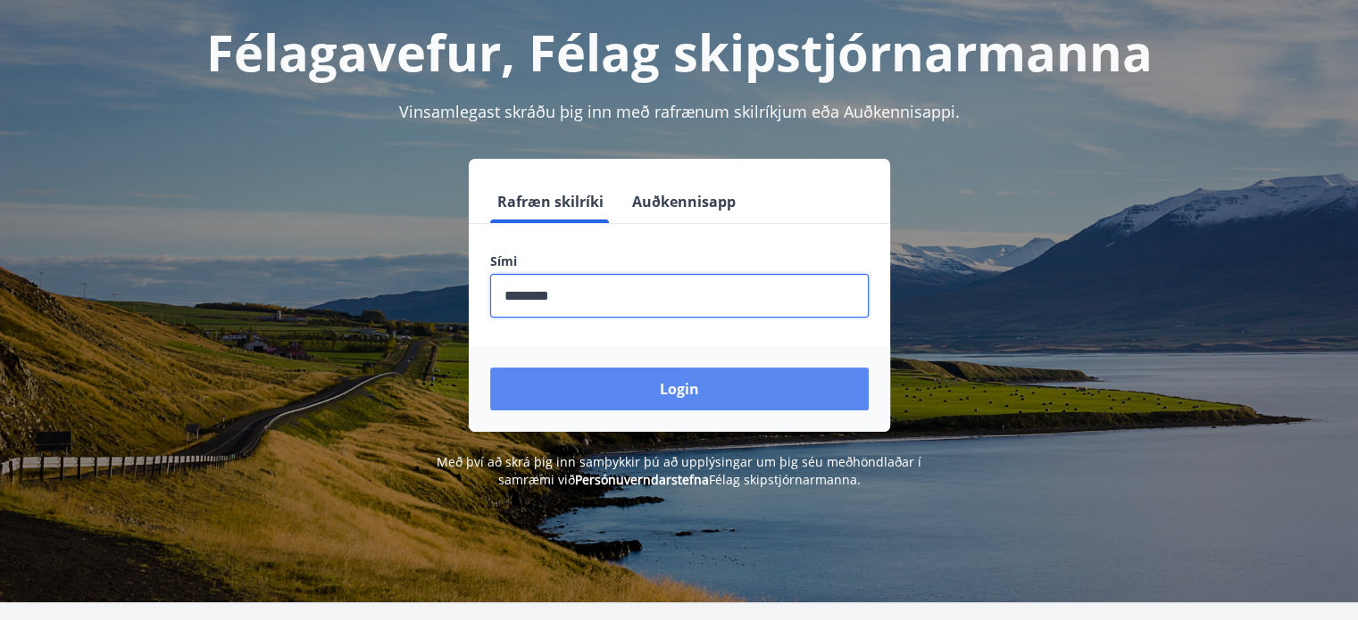
type input "********"
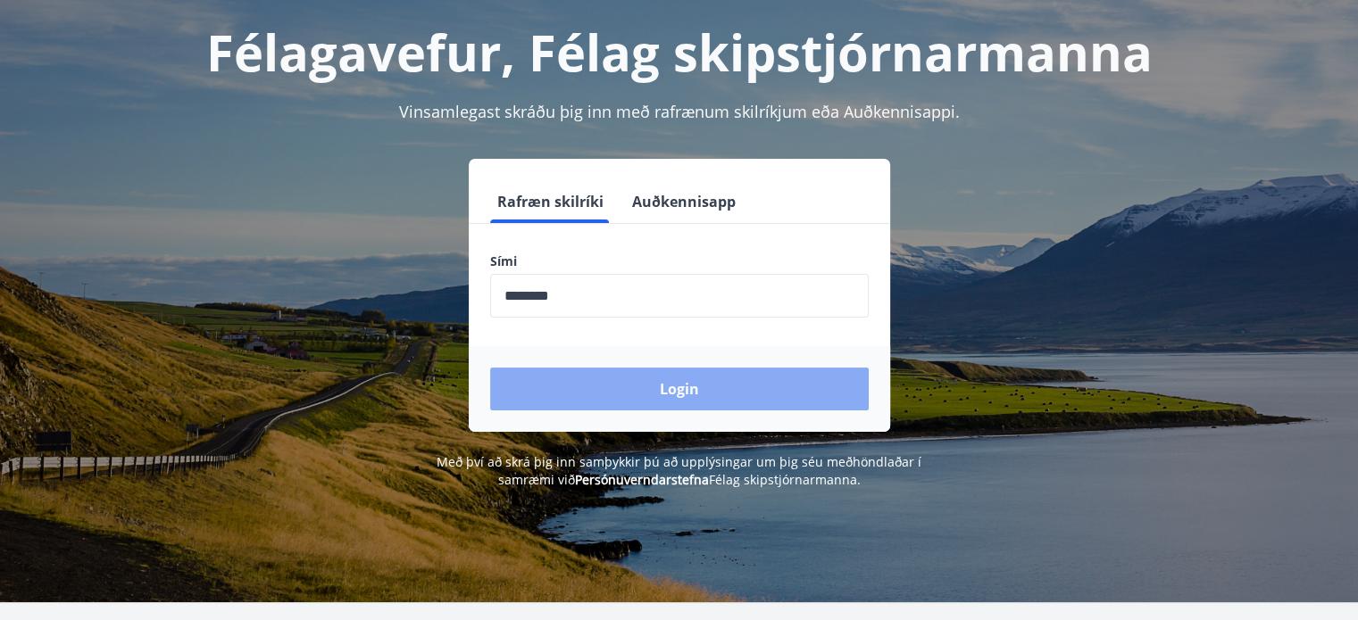
click at [590, 387] on button "Login" at bounding box center [679, 389] width 379 height 43
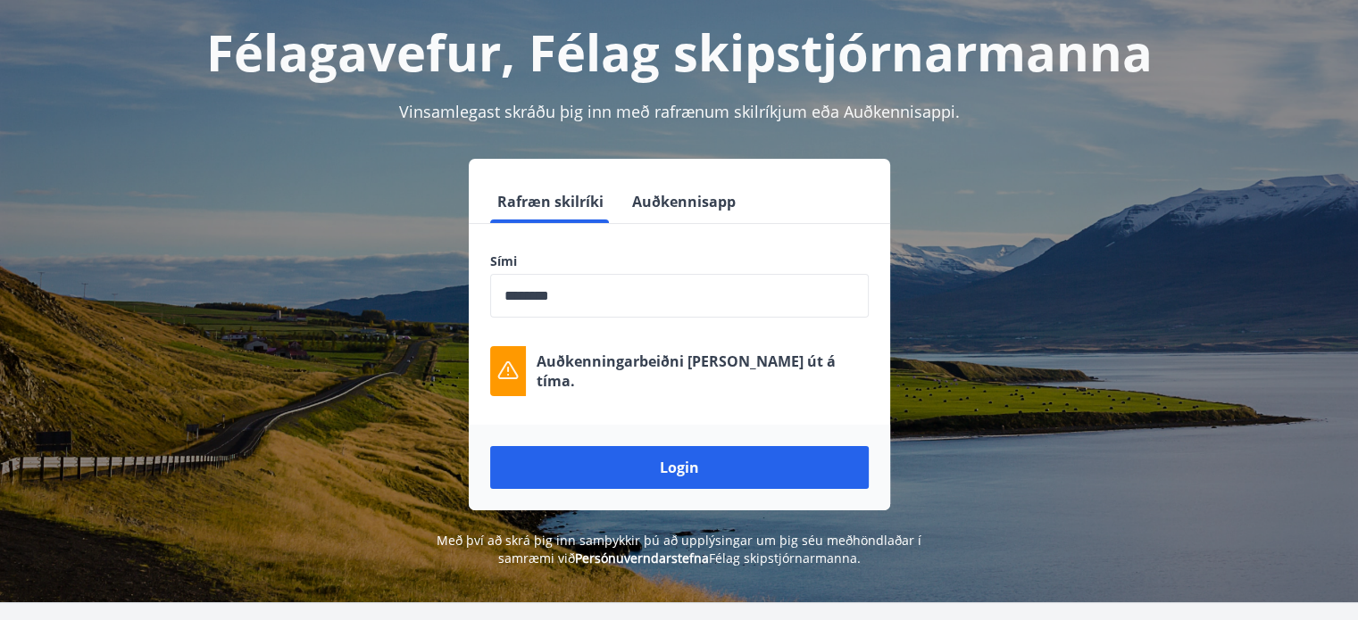
click at [652, 469] on button "Login" at bounding box center [679, 467] width 379 height 43
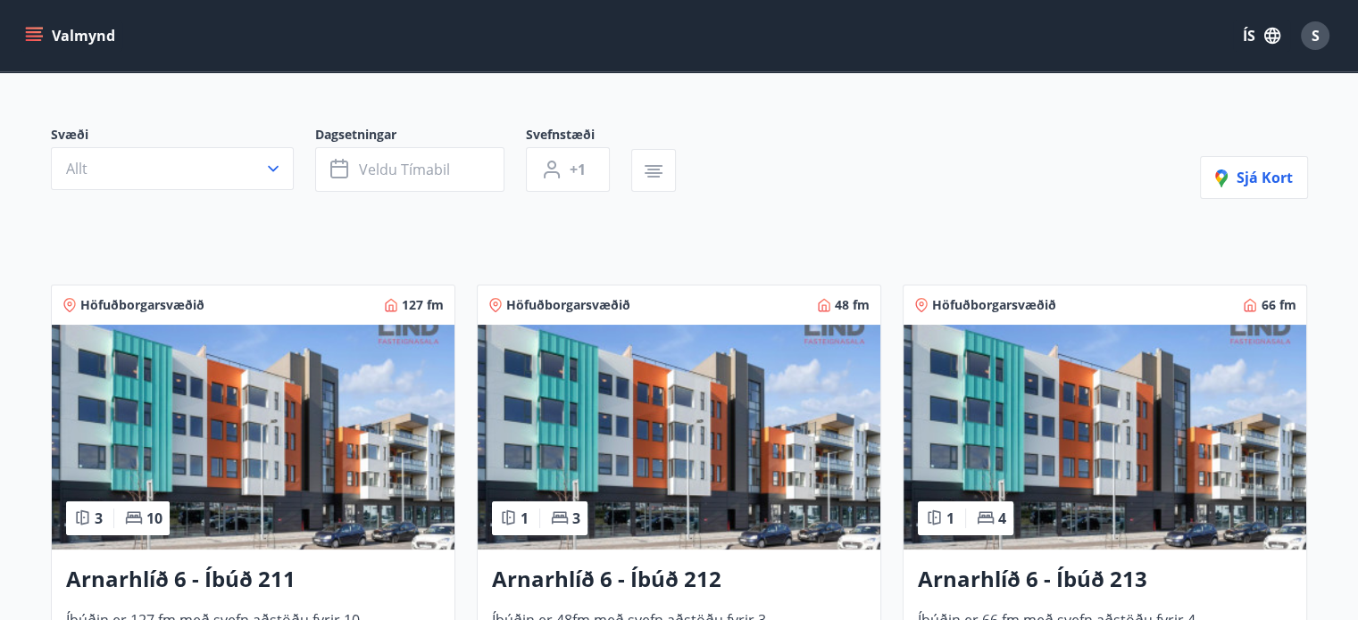
scroll to position [89, 0]
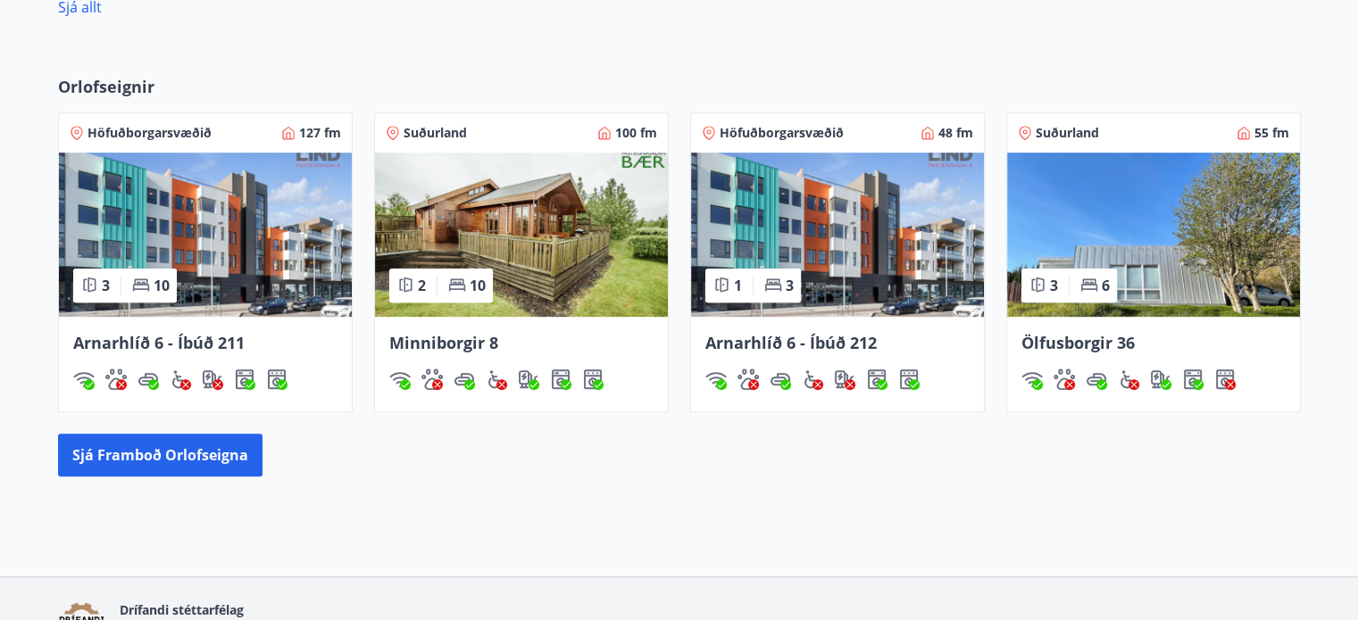
scroll to position [1071, 0]
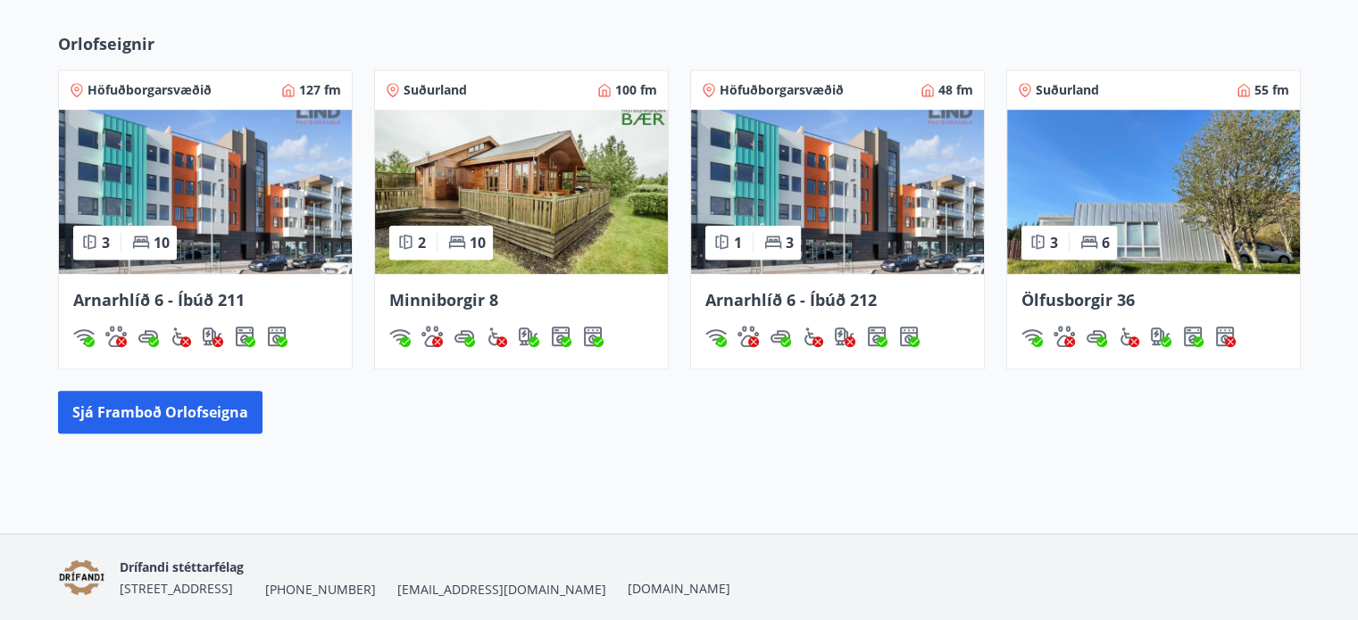
click at [524, 211] on img at bounding box center [521, 192] width 293 height 164
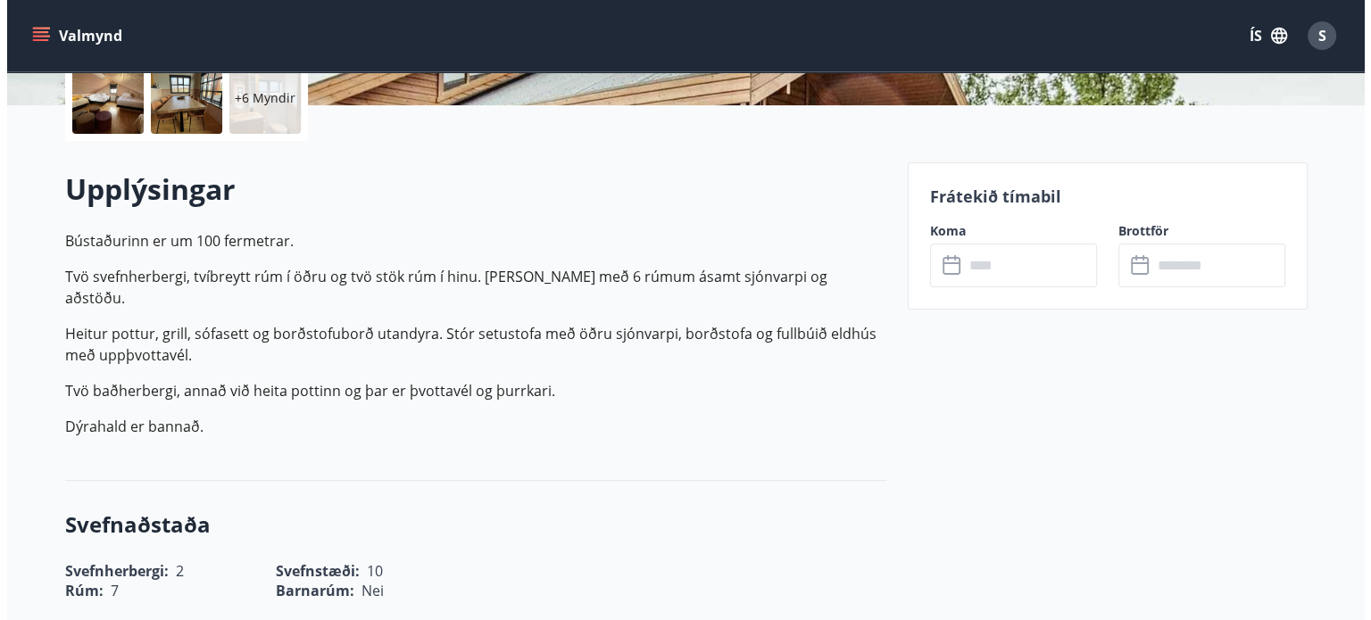
scroll to position [446, 0]
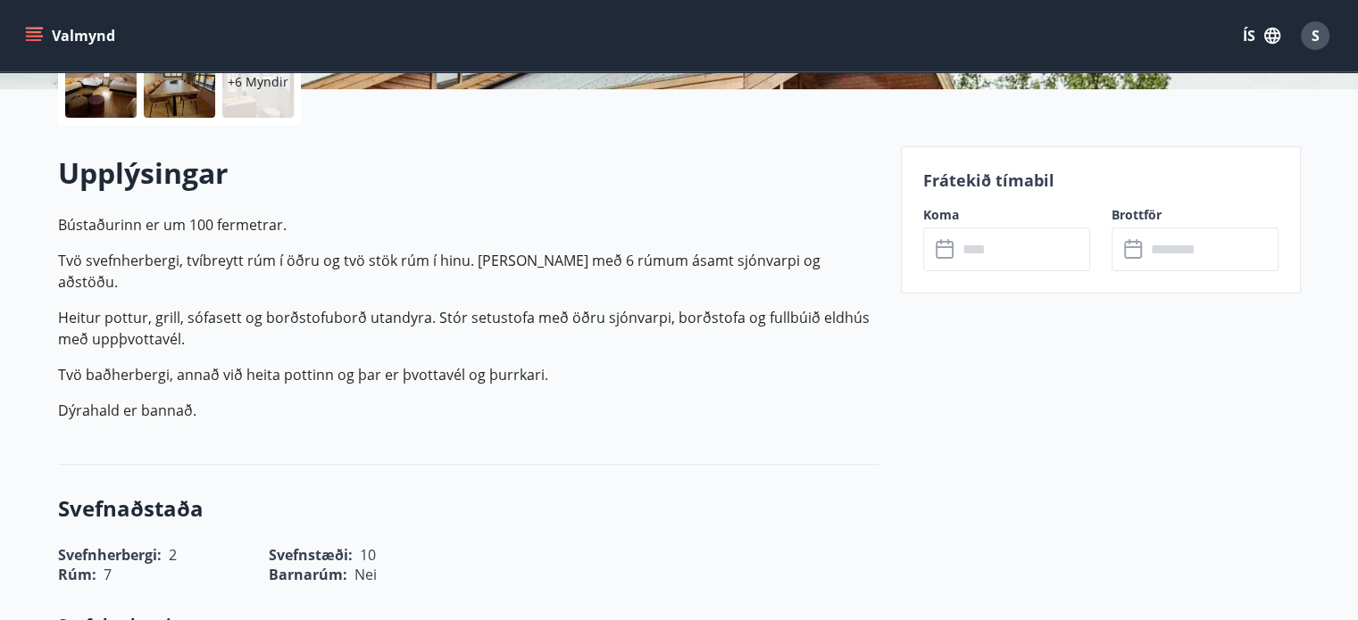
click at [996, 253] on input "text" at bounding box center [1023, 250] width 133 height 44
